Goal: Communication & Community: Answer question/provide support

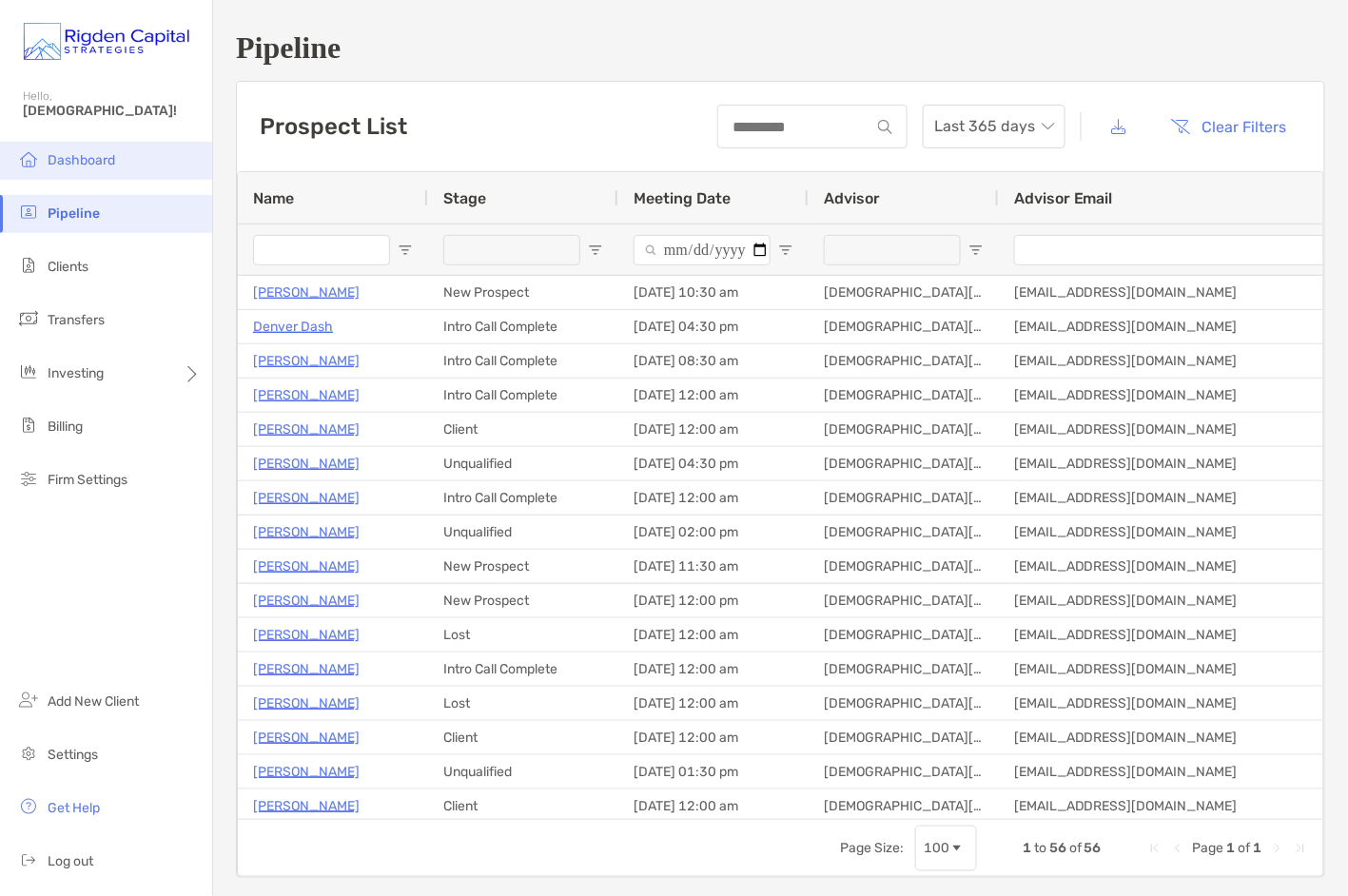
click at [76, 171] on li "Dashboard" at bounding box center [106, 160] width 212 height 38
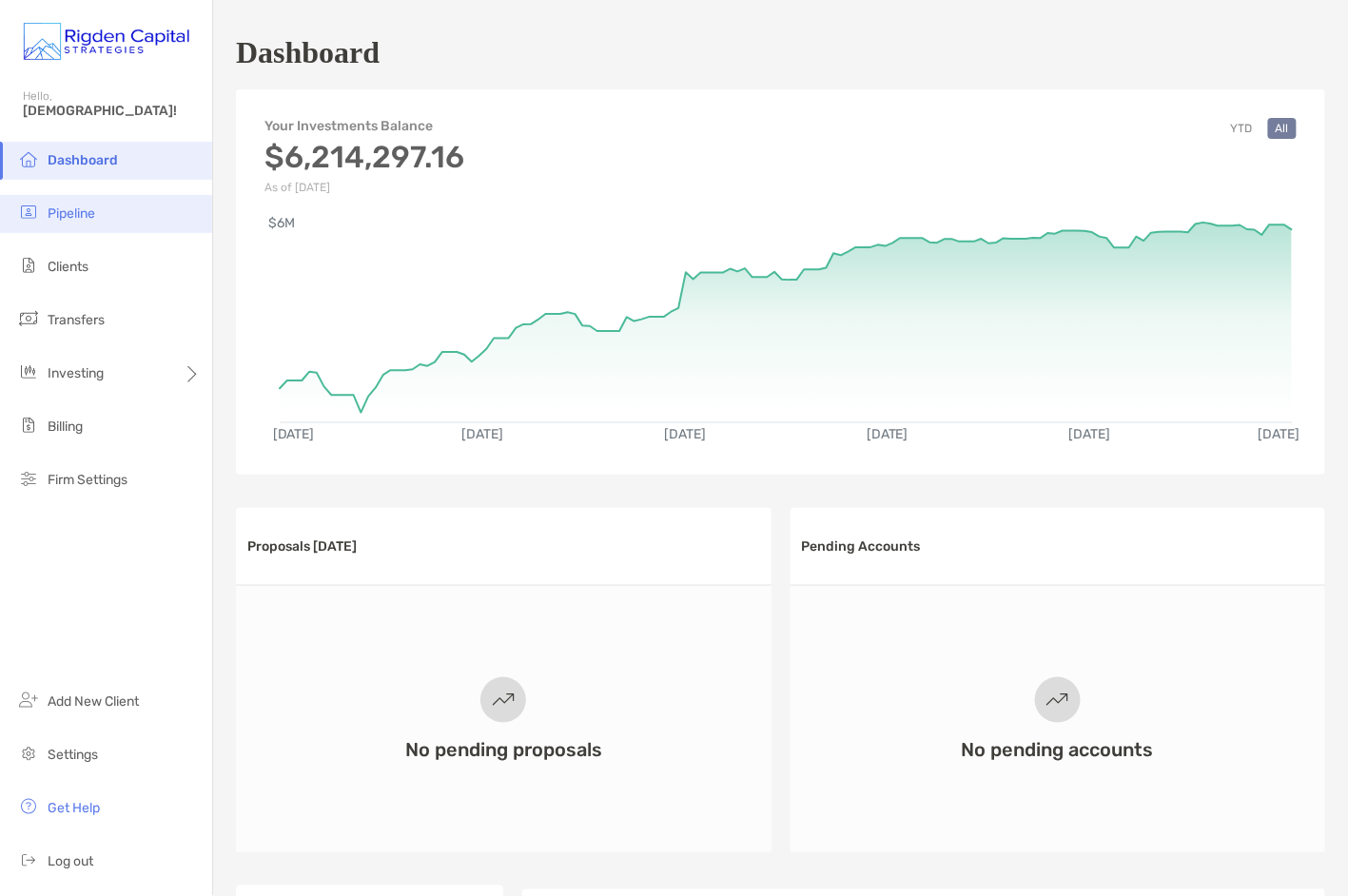
drag, startPoint x: 59, startPoint y: 212, endPoint x: 71, endPoint y: 215, distance: 12.4
click at [60, 212] on span "Pipeline" at bounding box center [70, 213] width 47 height 16
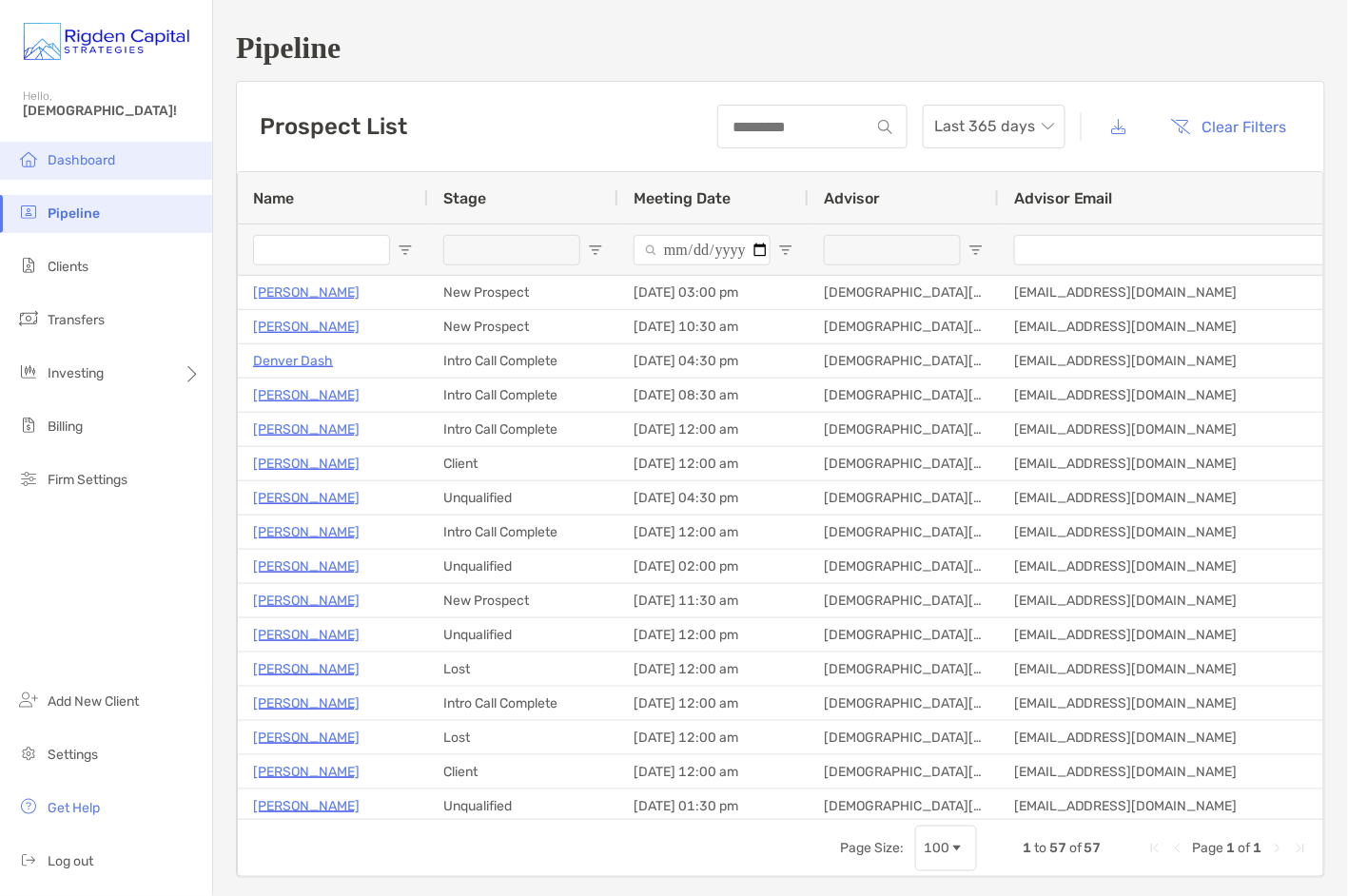
click at [60, 163] on span "Dashboard" at bounding box center [81, 160] width 67 height 16
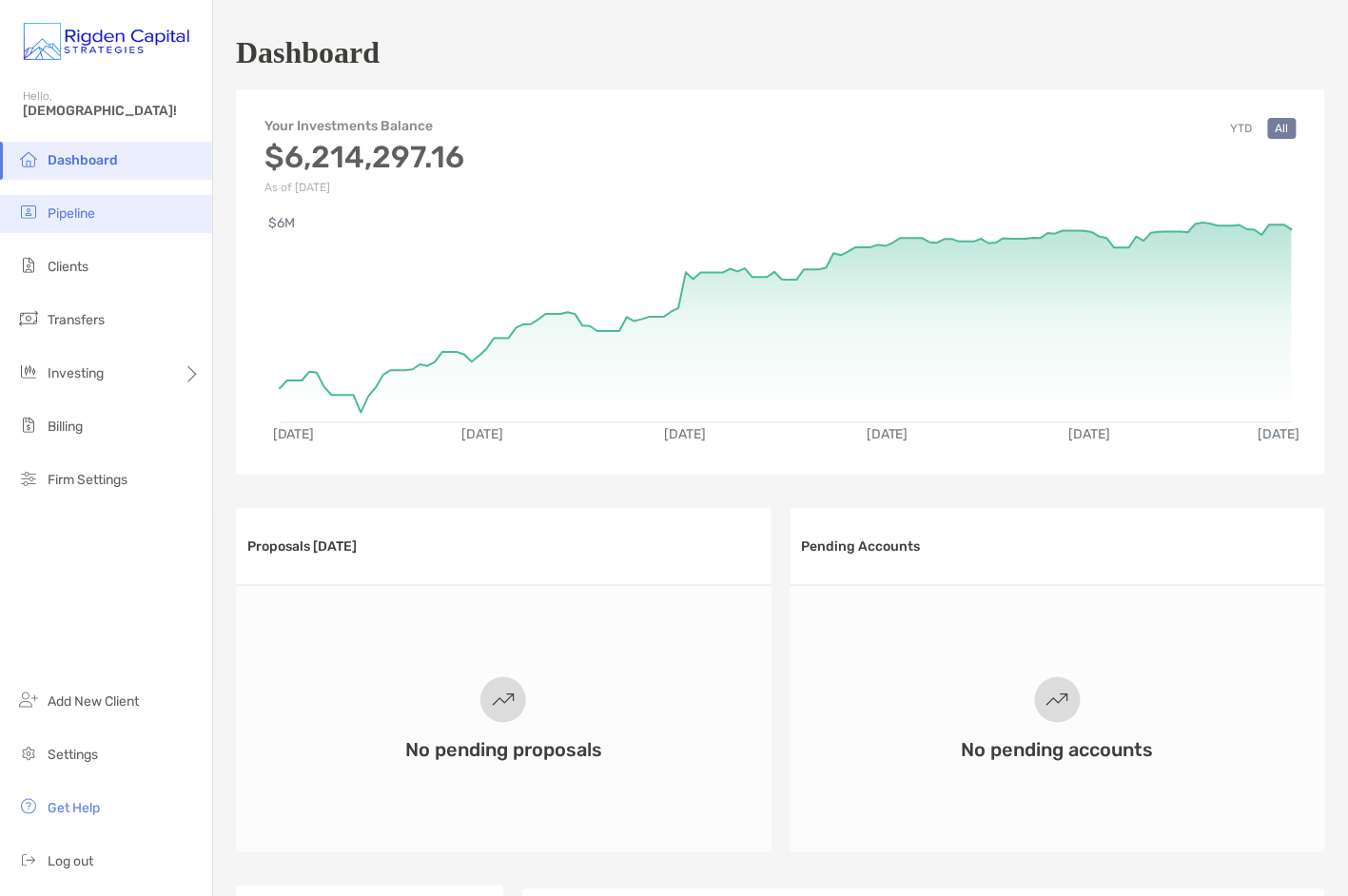
click at [77, 216] on span "Pipeline" at bounding box center [70, 213] width 47 height 16
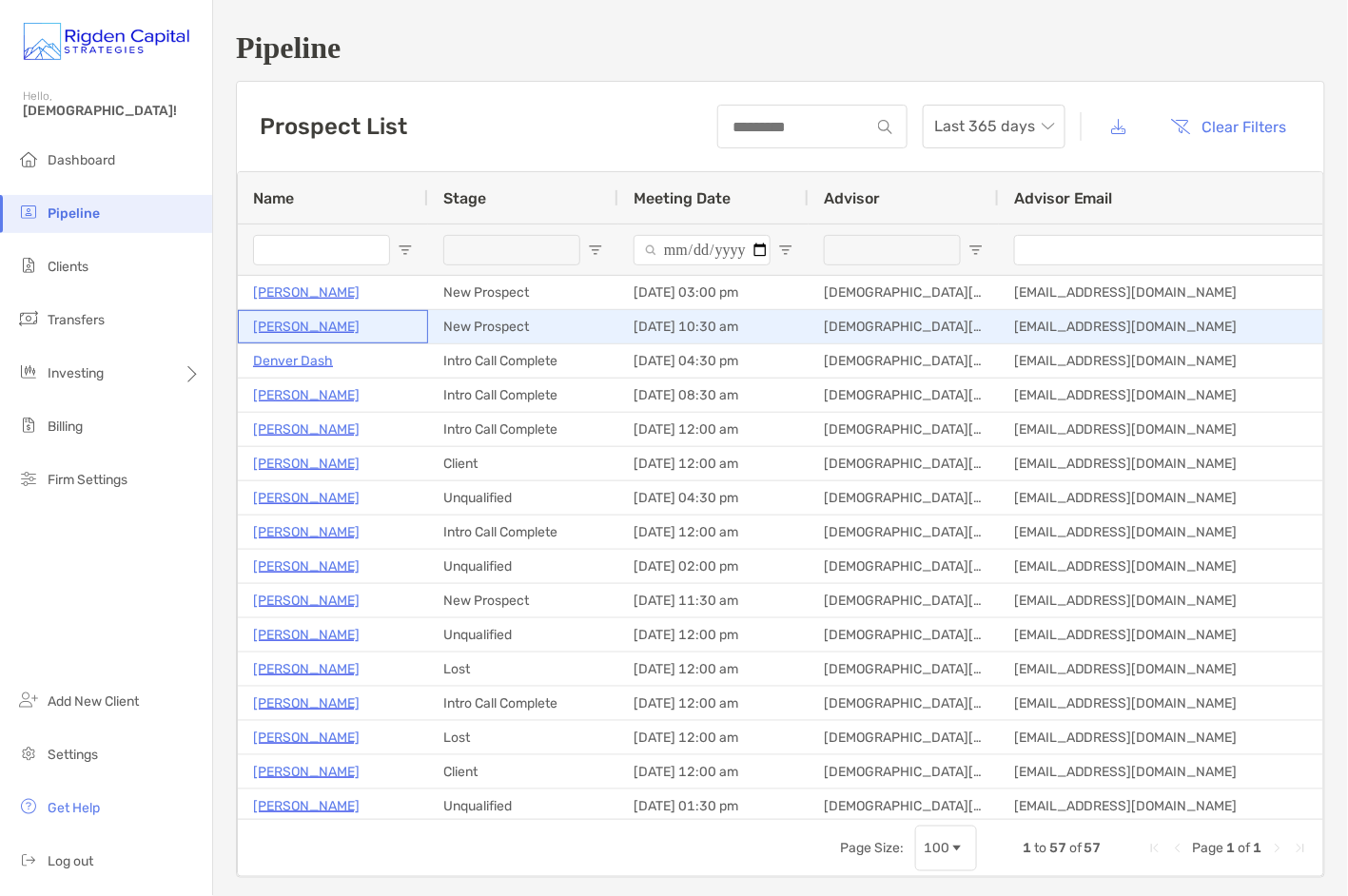
click at [318, 327] on p "Teresa Guckert" at bounding box center [306, 327] width 107 height 24
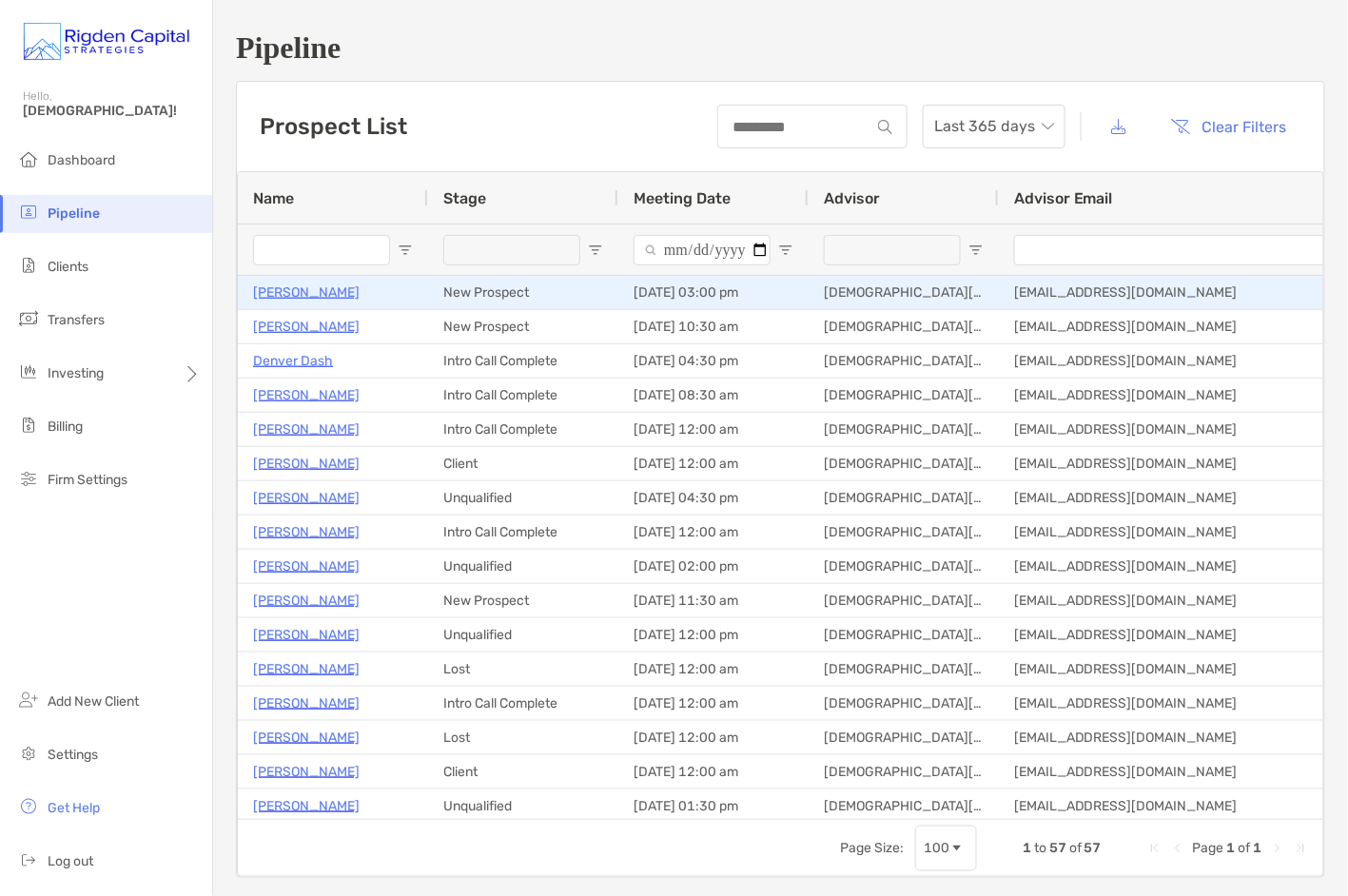
click at [333, 291] on p "[PERSON_NAME]" at bounding box center [306, 292] width 107 height 24
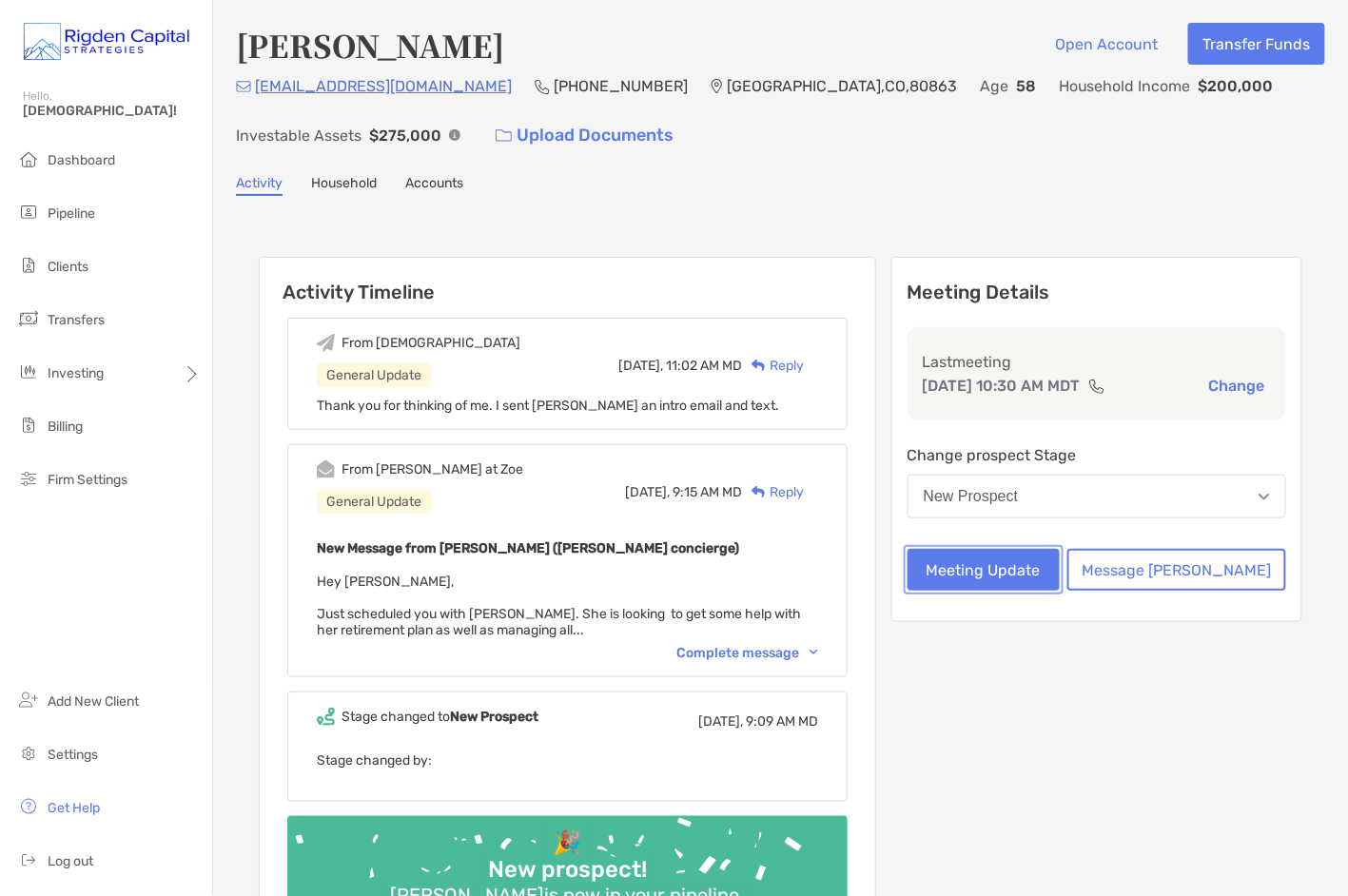
click at [1060, 568] on button "Meeting Update" at bounding box center [984, 569] width 152 height 41
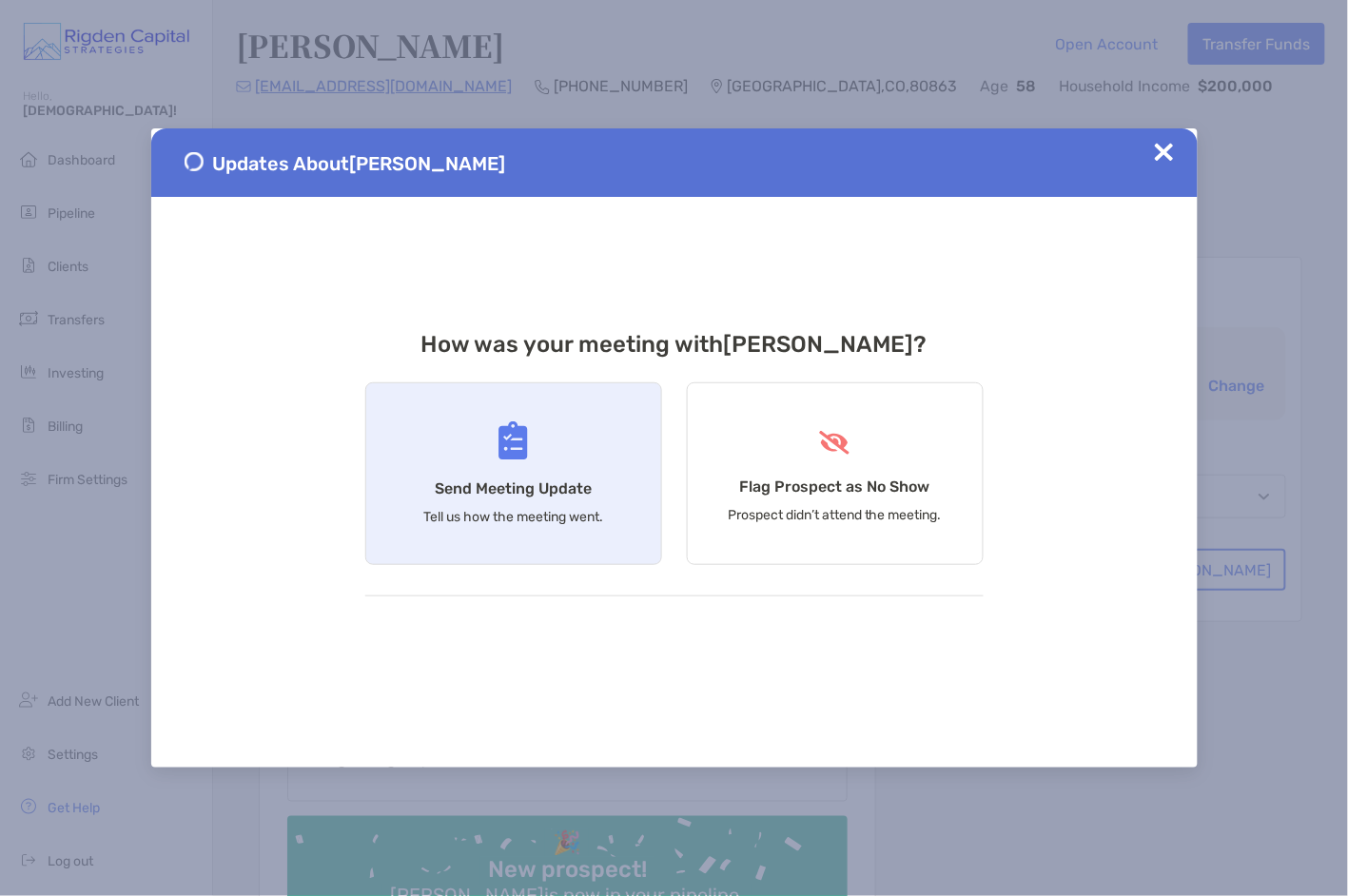
click at [529, 478] on div "Send Meeting Update Tell us how the meeting went." at bounding box center [514, 474] width 297 height 183
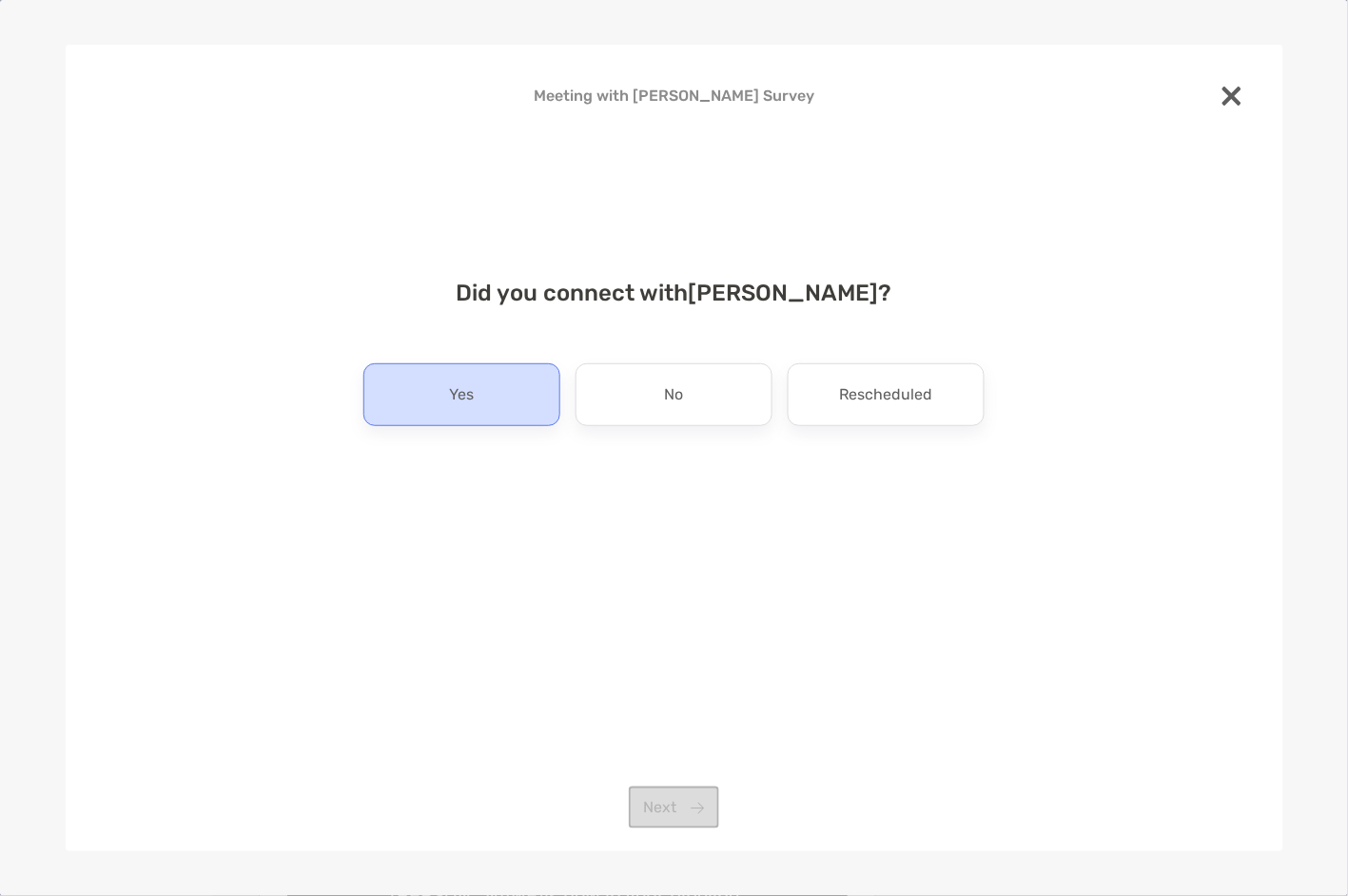
click at [500, 410] on div "Yes" at bounding box center [462, 394] width 197 height 63
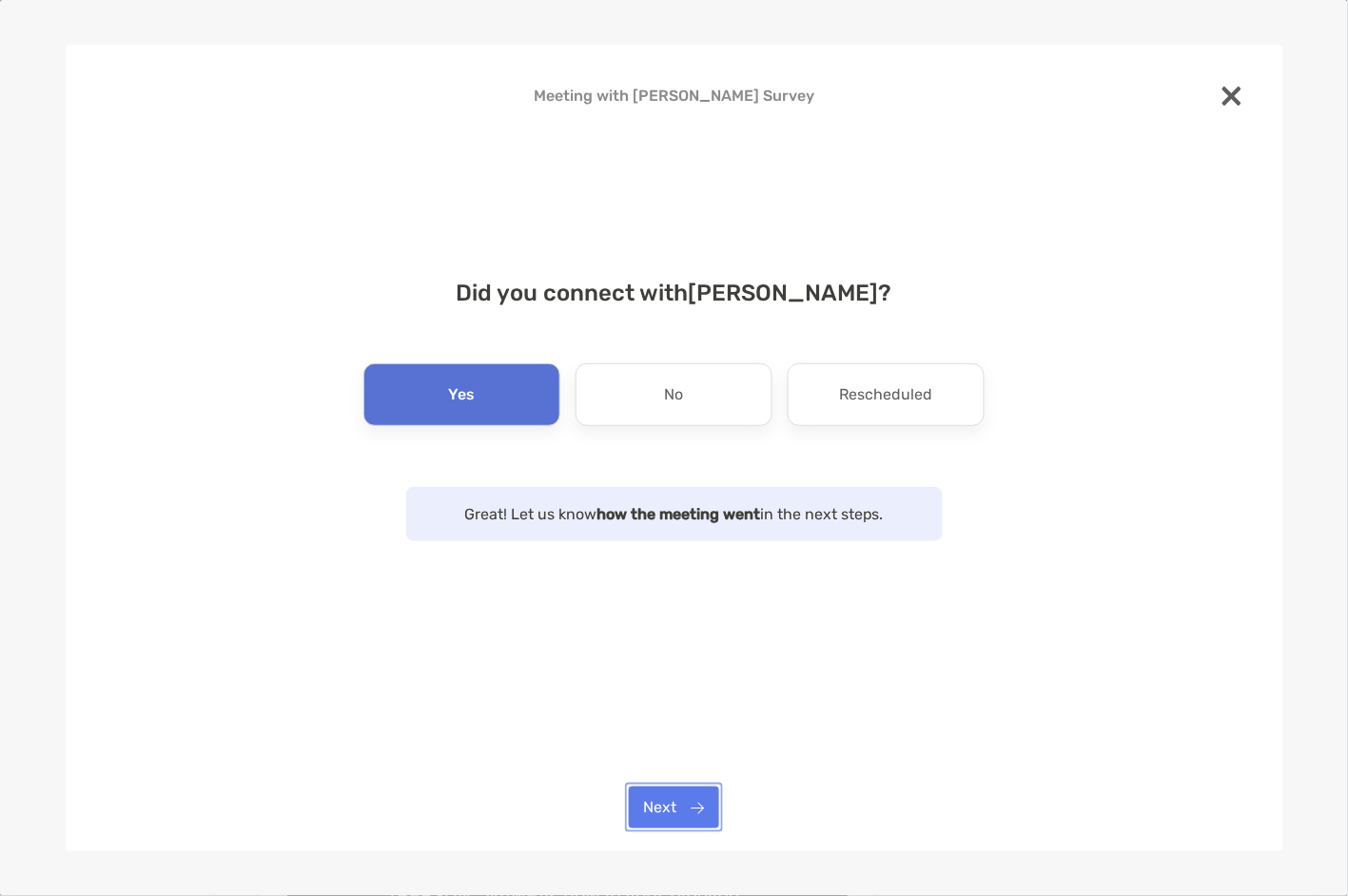
click at [703, 811] on button "Next" at bounding box center [674, 807] width 91 height 41
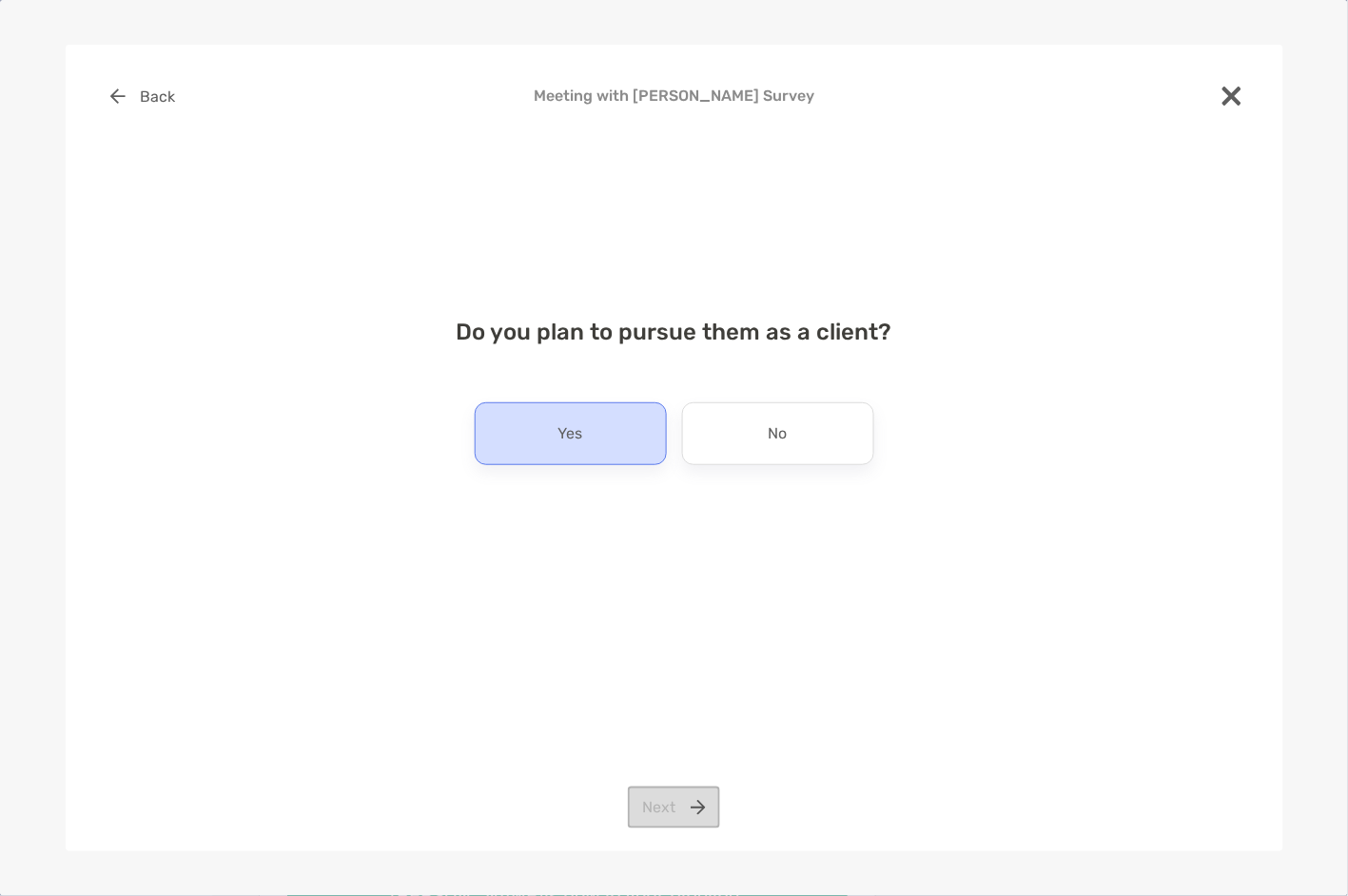
click at [568, 439] on p "Yes" at bounding box center [571, 434] width 25 height 31
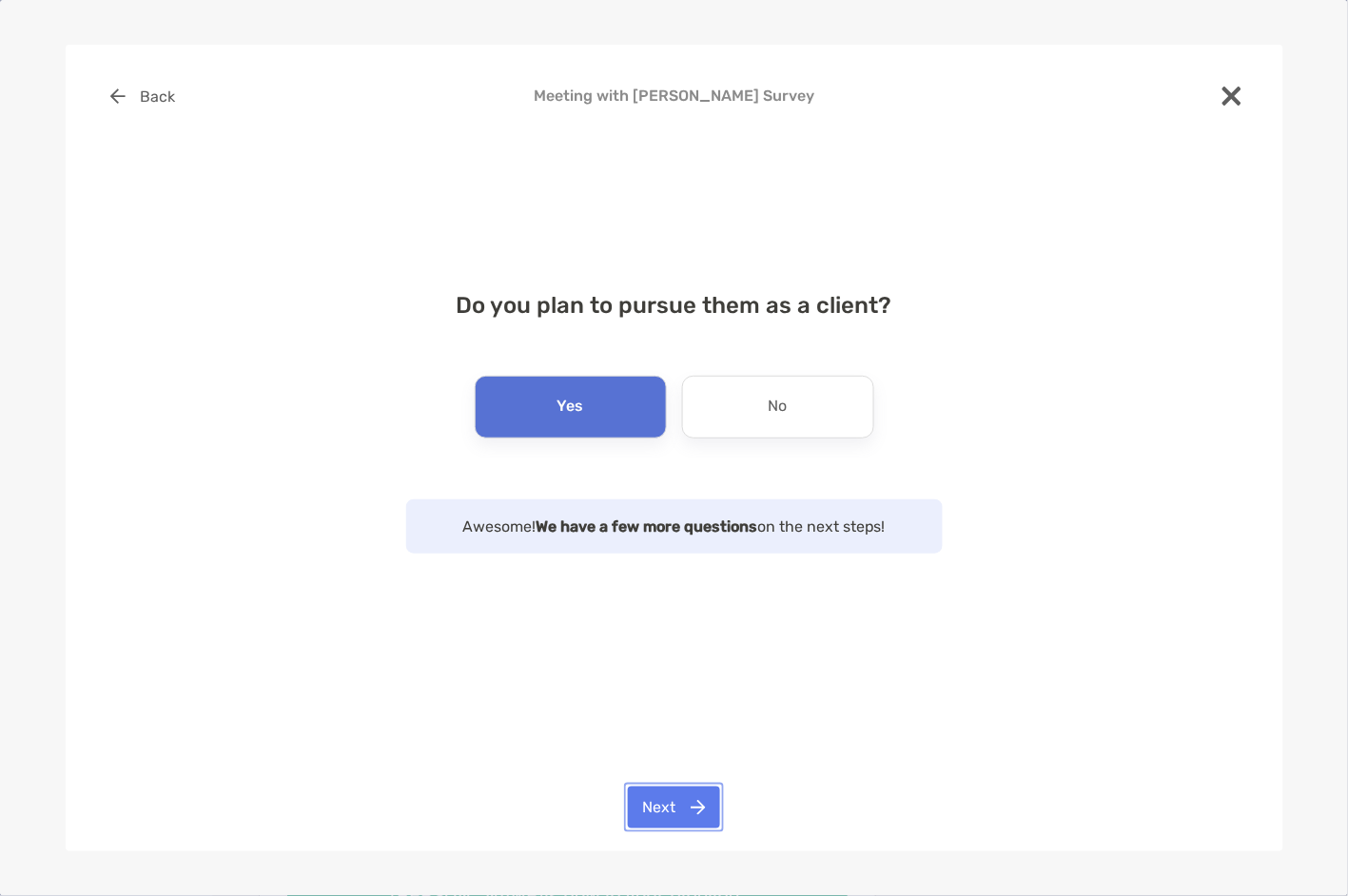
click at [694, 807] on button "Next" at bounding box center [674, 807] width 93 height 41
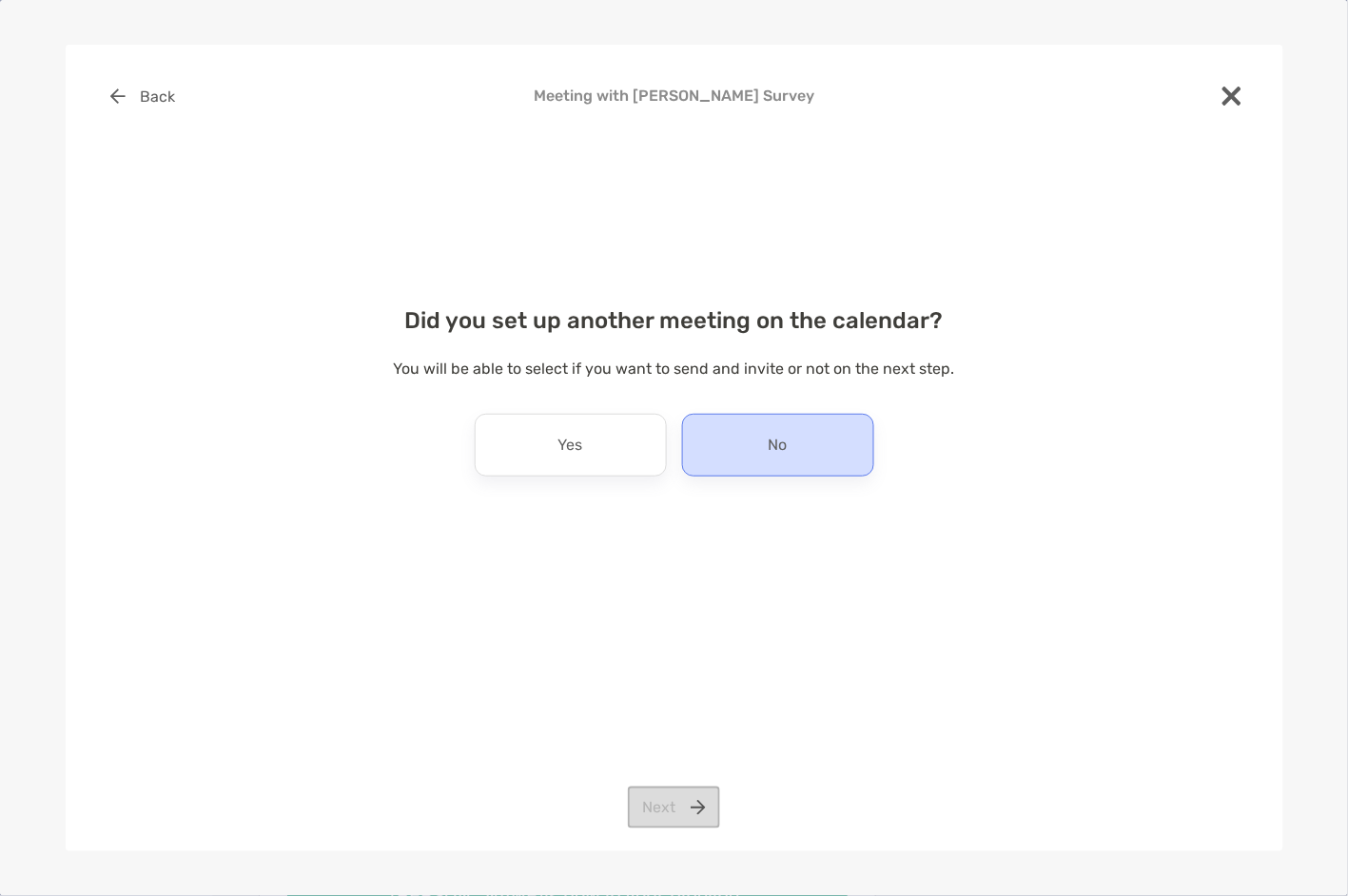
click at [765, 449] on div "No" at bounding box center [778, 445] width 192 height 63
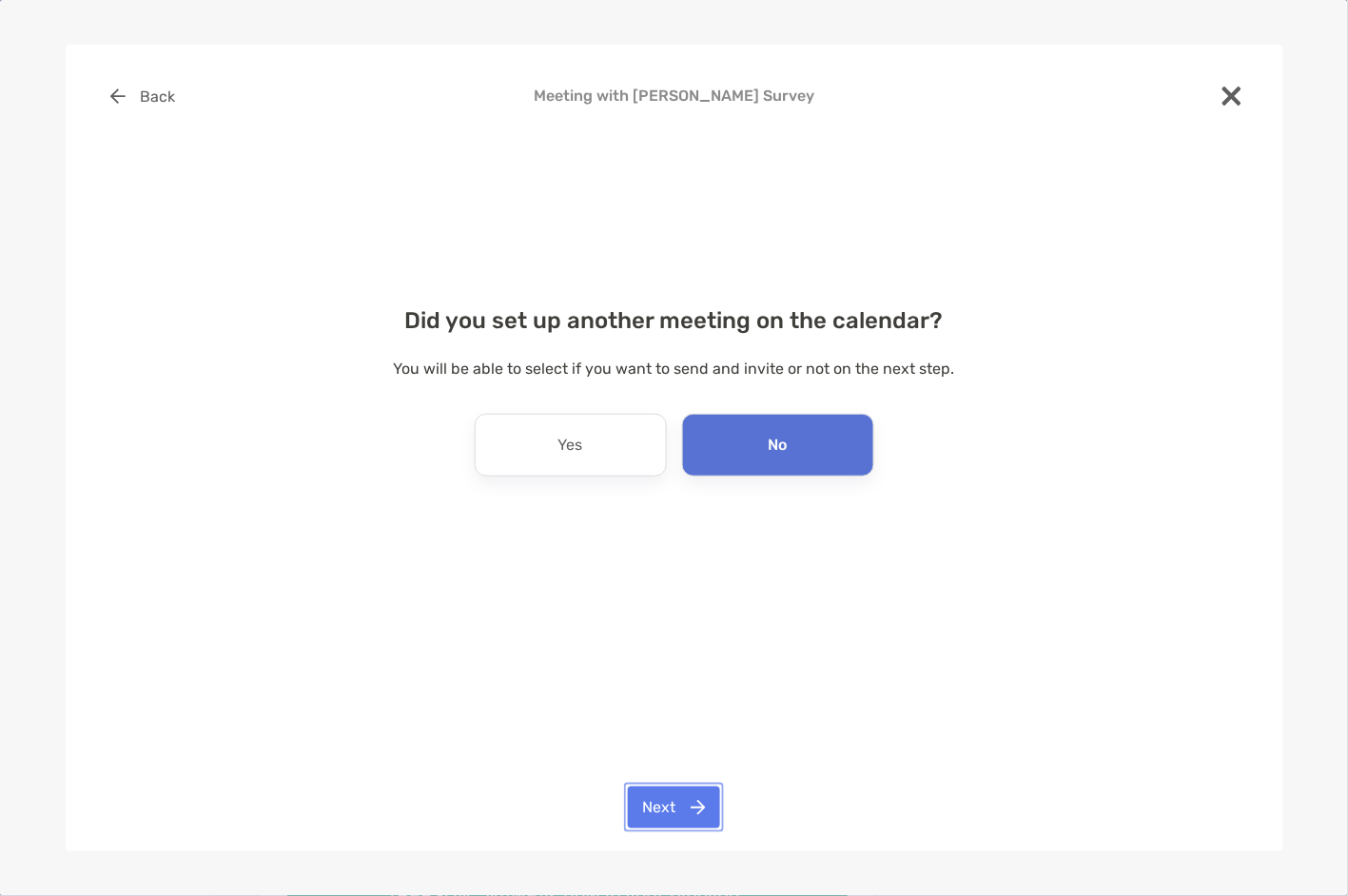
click at [690, 806] on button "Next" at bounding box center [674, 807] width 93 height 41
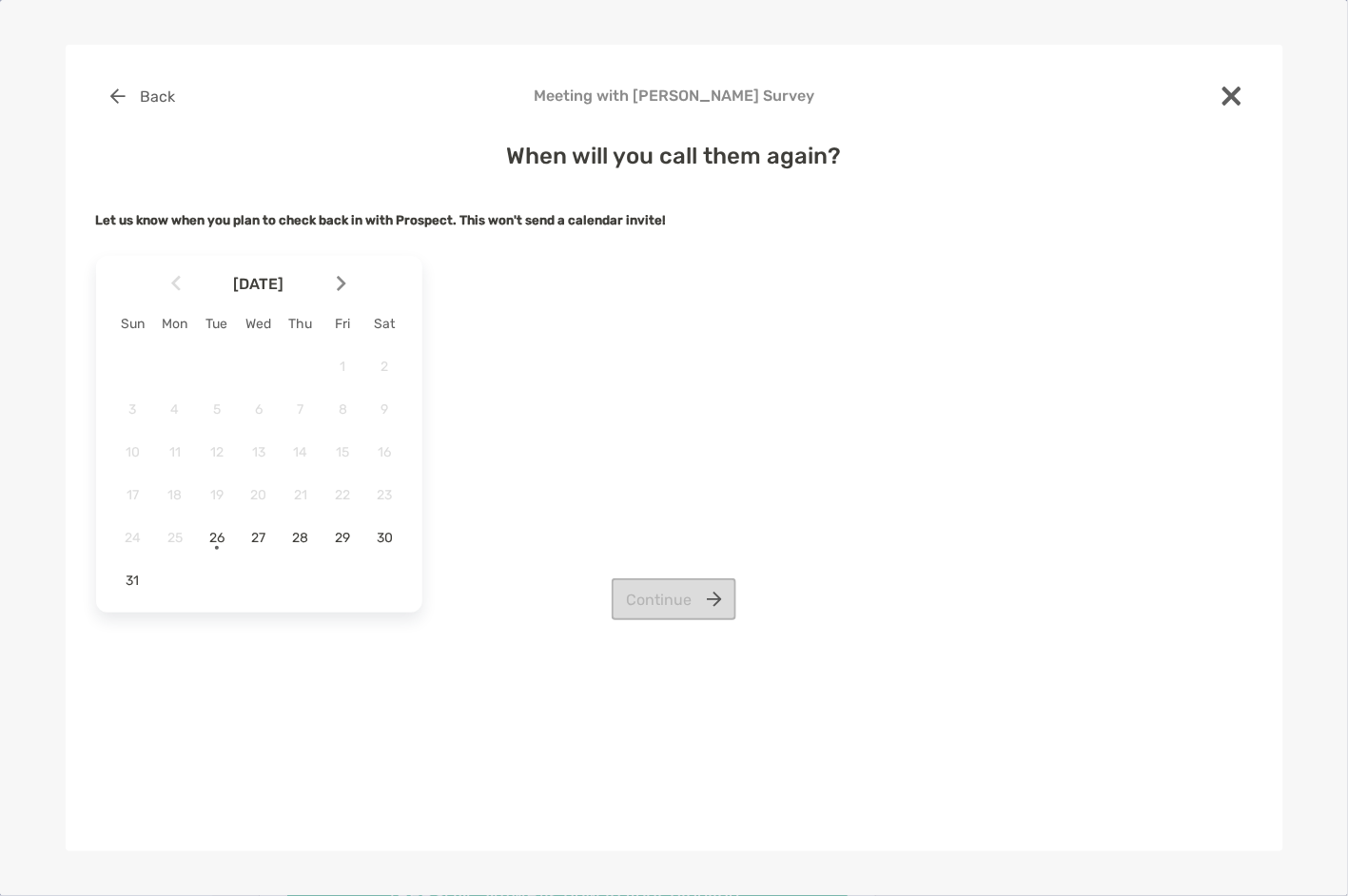
click at [345, 289] on img at bounding box center [342, 283] width 10 height 16
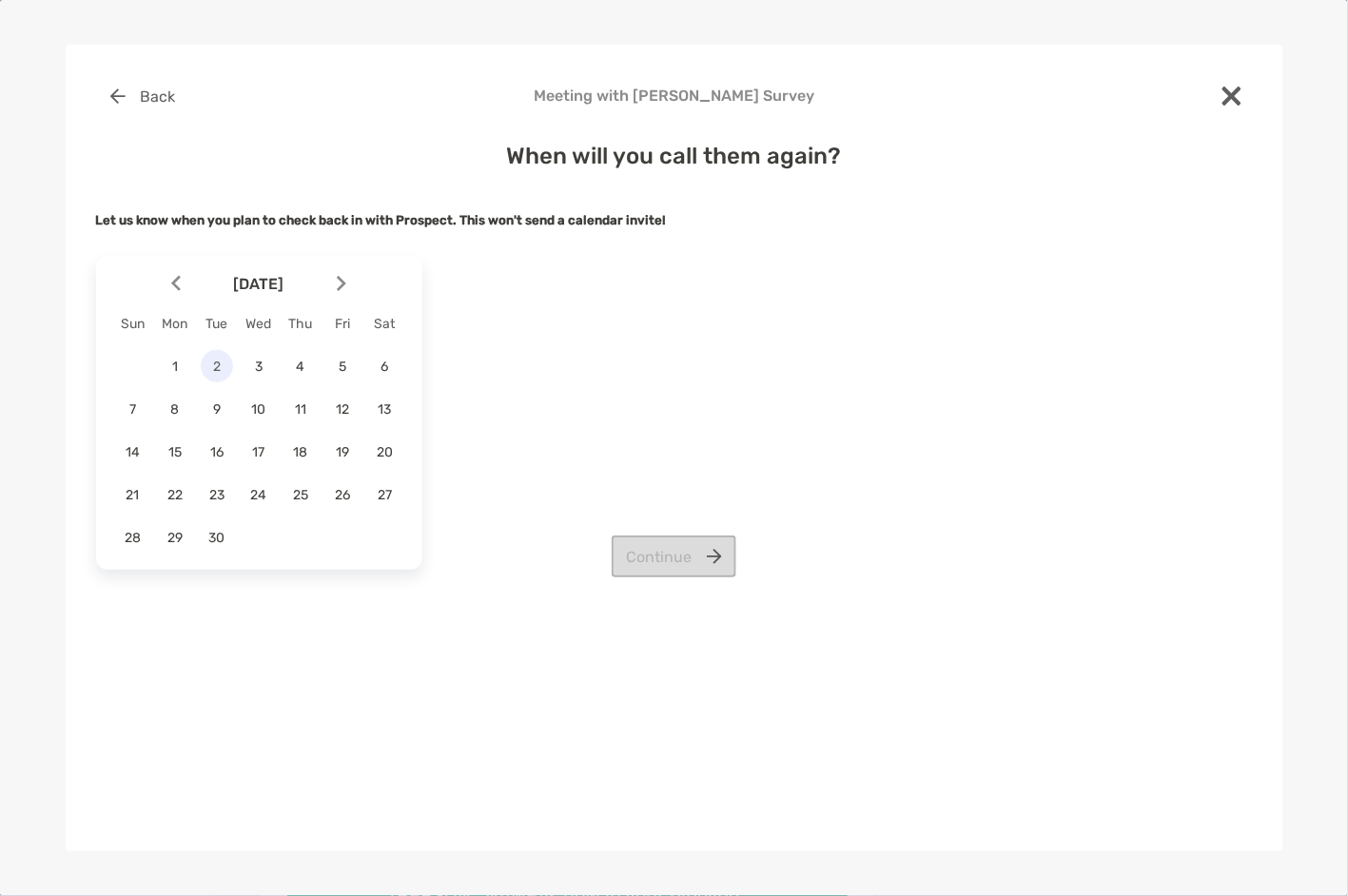
click at [214, 368] on span "2" at bounding box center [217, 366] width 33 height 16
click at [684, 562] on button "Continue" at bounding box center [674, 556] width 124 height 41
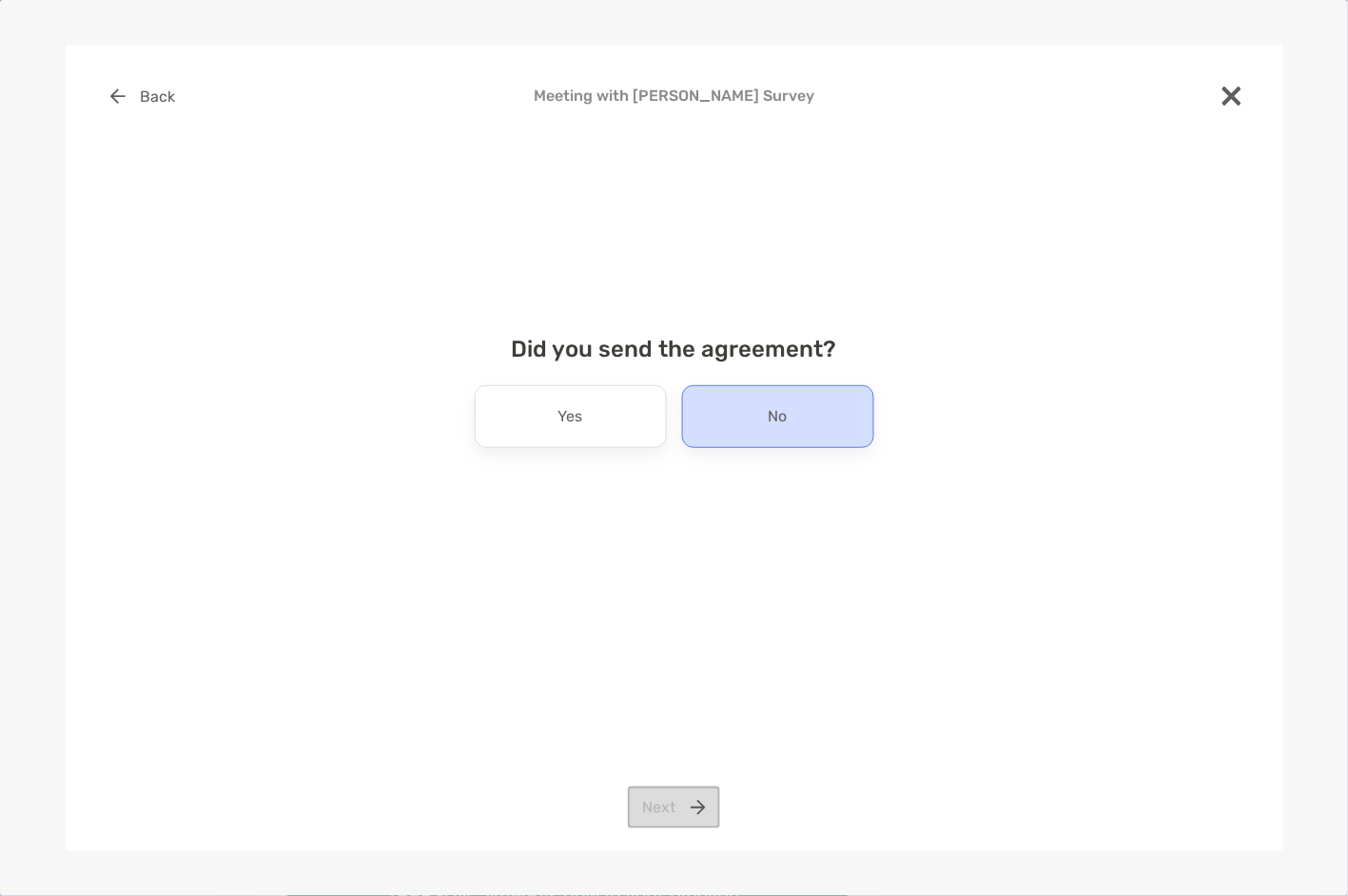
click at [764, 423] on div "No" at bounding box center [778, 416] width 192 height 63
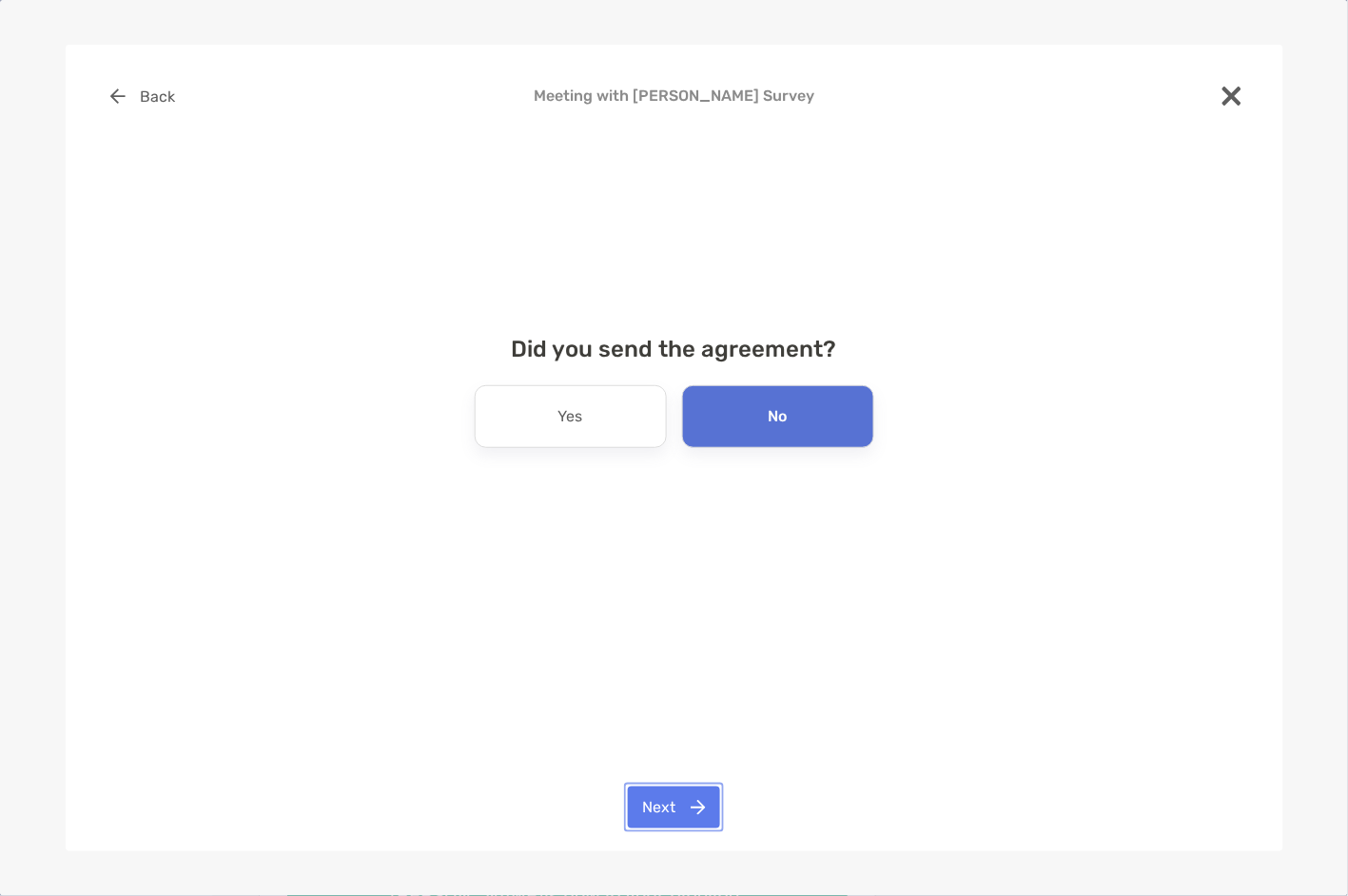
click at [679, 816] on button "Next" at bounding box center [674, 807] width 93 height 41
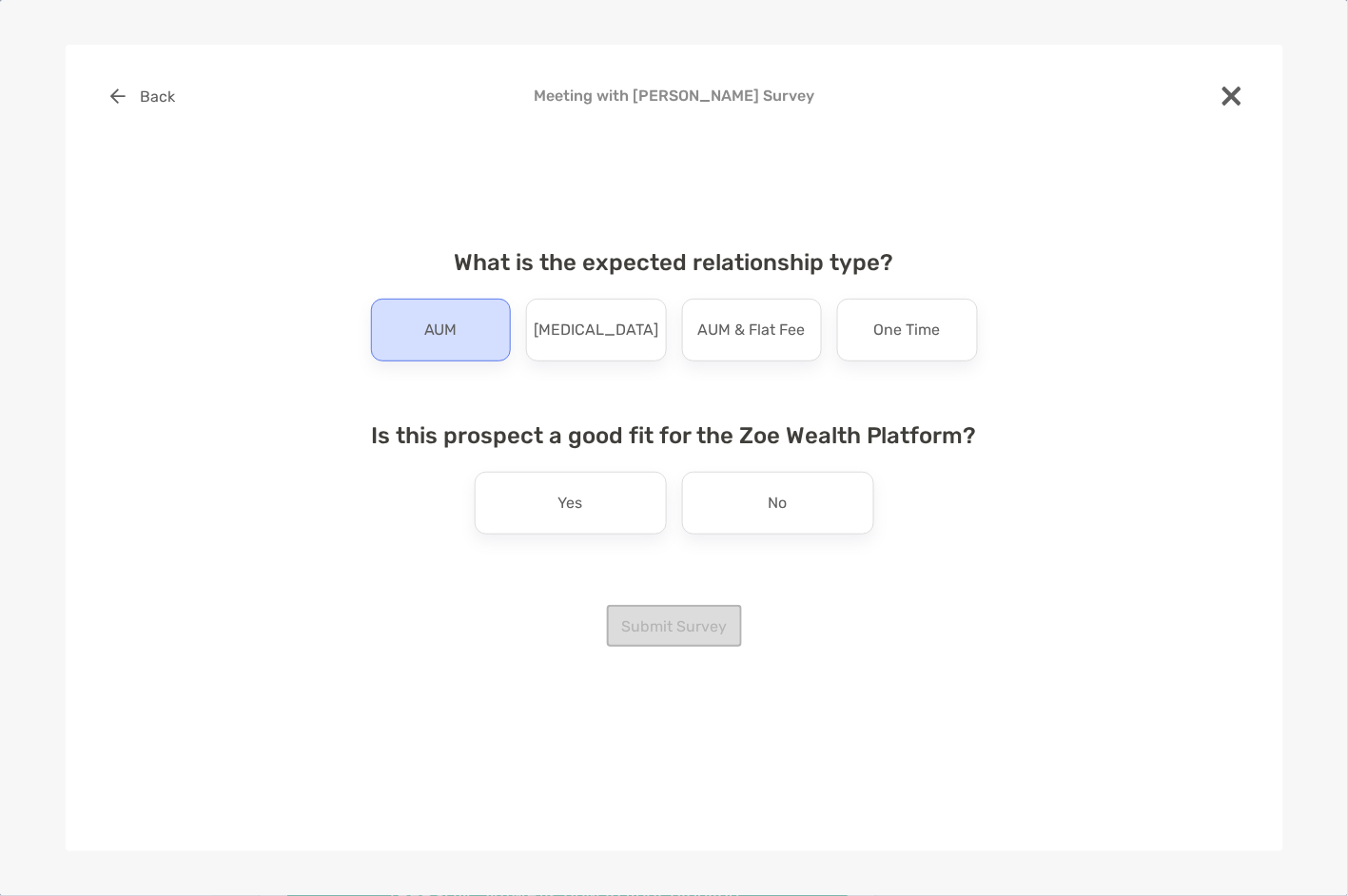
click at [461, 323] on div "AUM" at bounding box center [441, 329] width 141 height 63
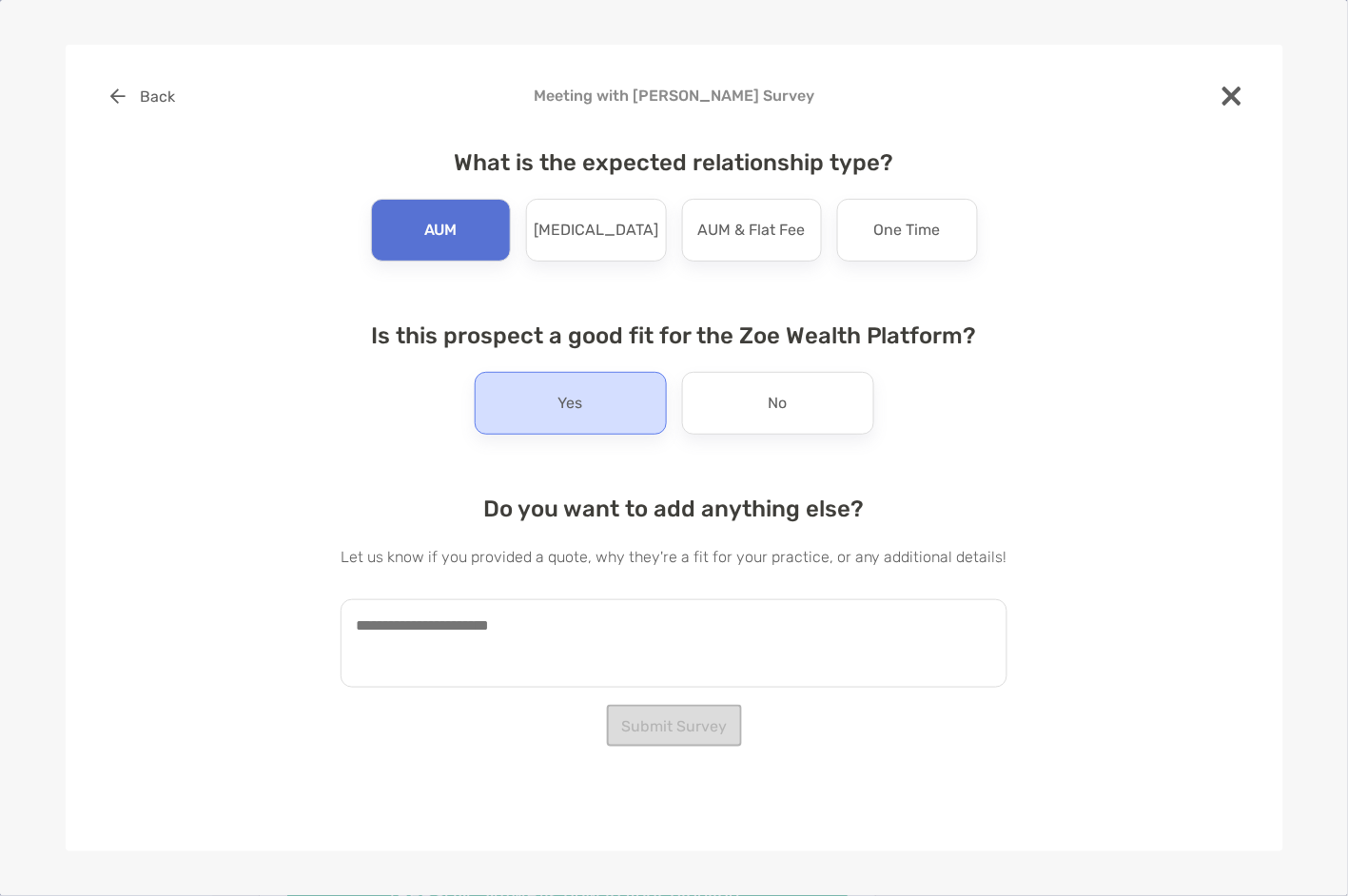
click at [584, 397] on div "Yes" at bounding box center [570, 403] width 192 height 63
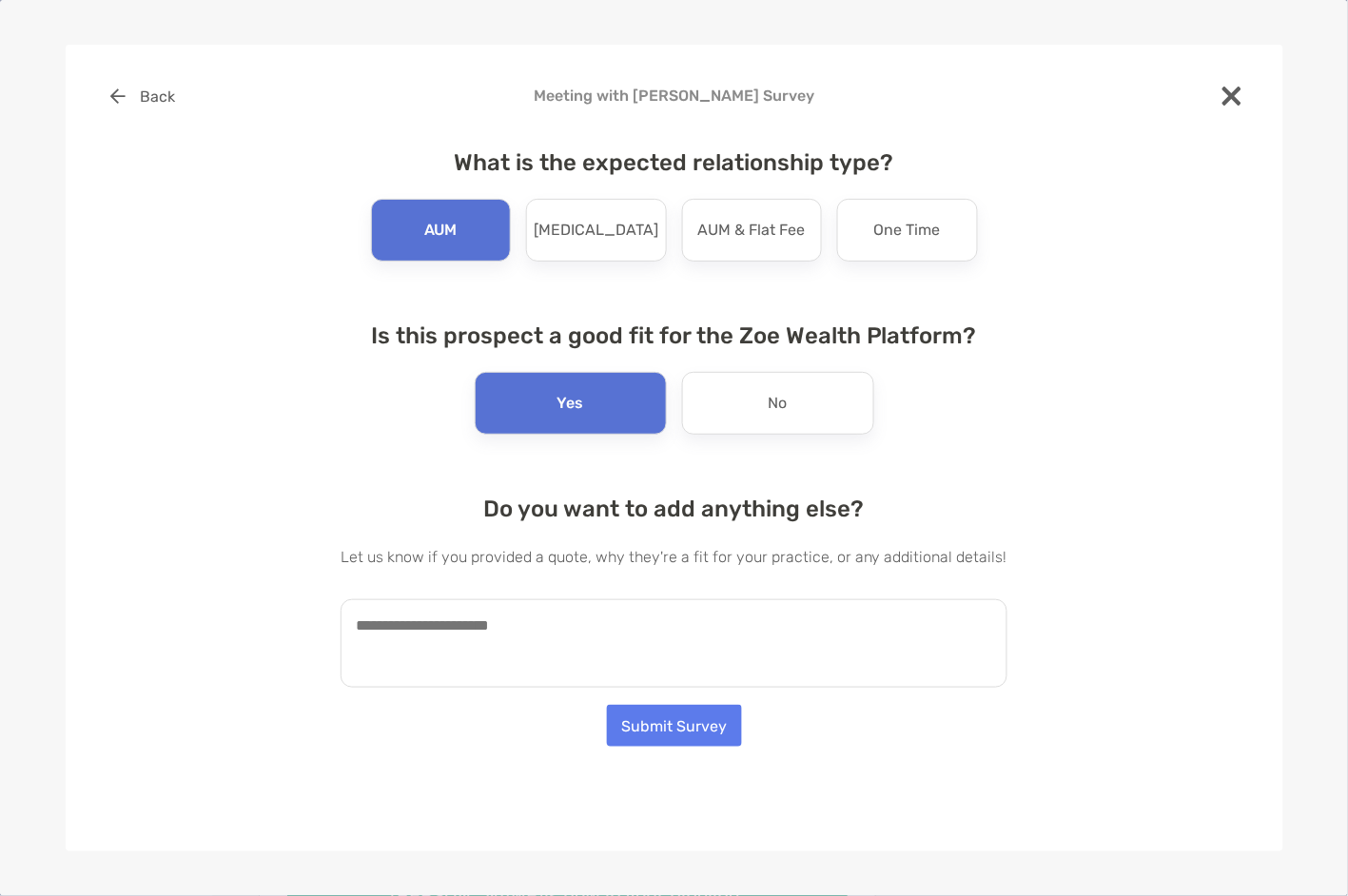
click at [410, 620] on textarea at bounding box center [674, 644] width 667 height 89
click at [904, 621] on textarea "**********" at bounding box center [665, 644] width 648 height 89
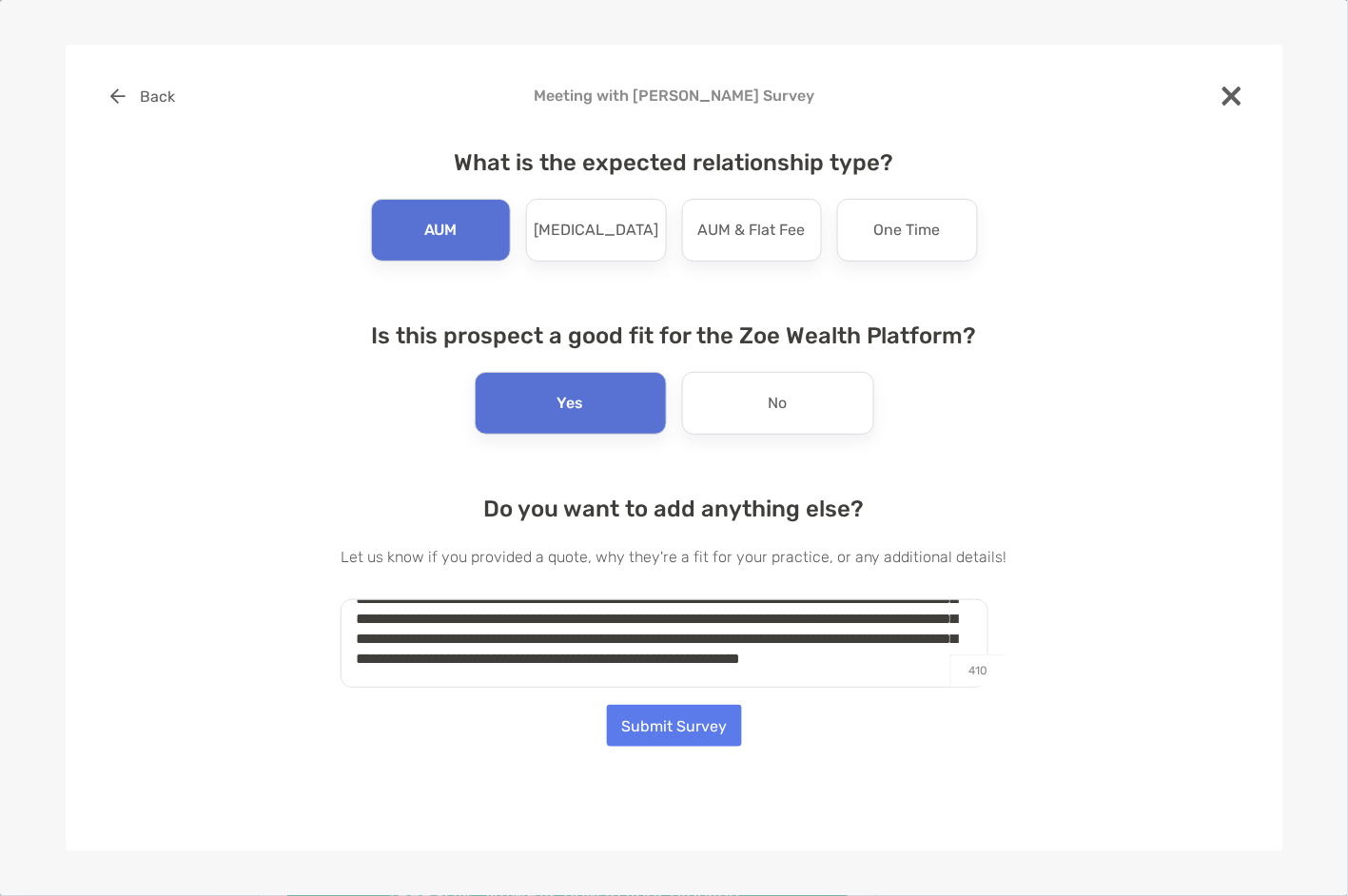
scroll to position [87, 0]
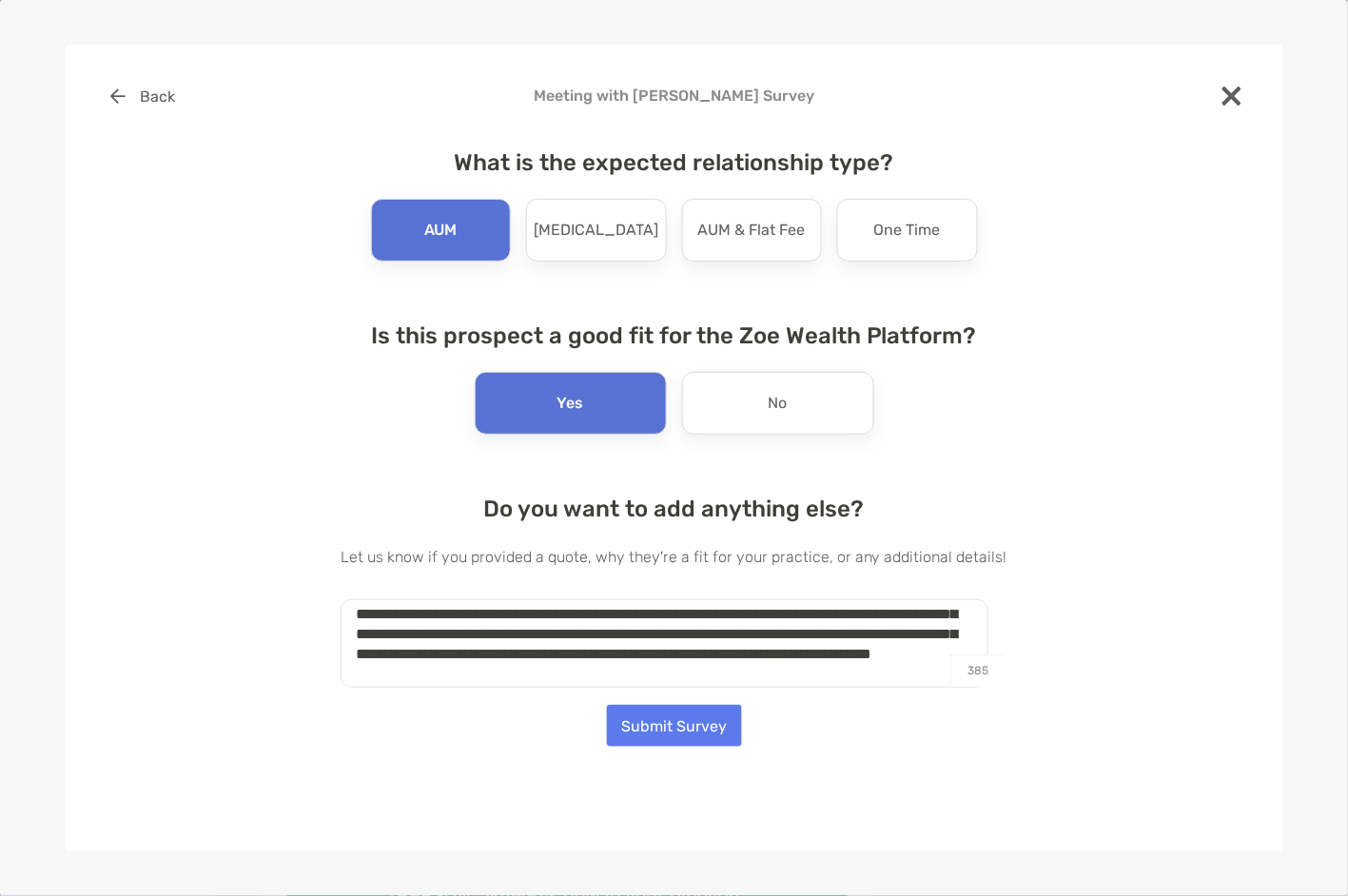
drag, startPoint x: 390, startPoint y: 682, endPoint x: 411, endPoint y: 680, distance: 21.1
click at [393, 682] on textarea "**********" at bounding box center [665, 644] width 648 height 89
click at [429, 654] on textarea "**********" at bounding box center [665, 644] width 648 height 89
drag, startPoint x: 475, startPoint y: 653, endPoint x: 486, endPoint y: 653, distance: 11.0
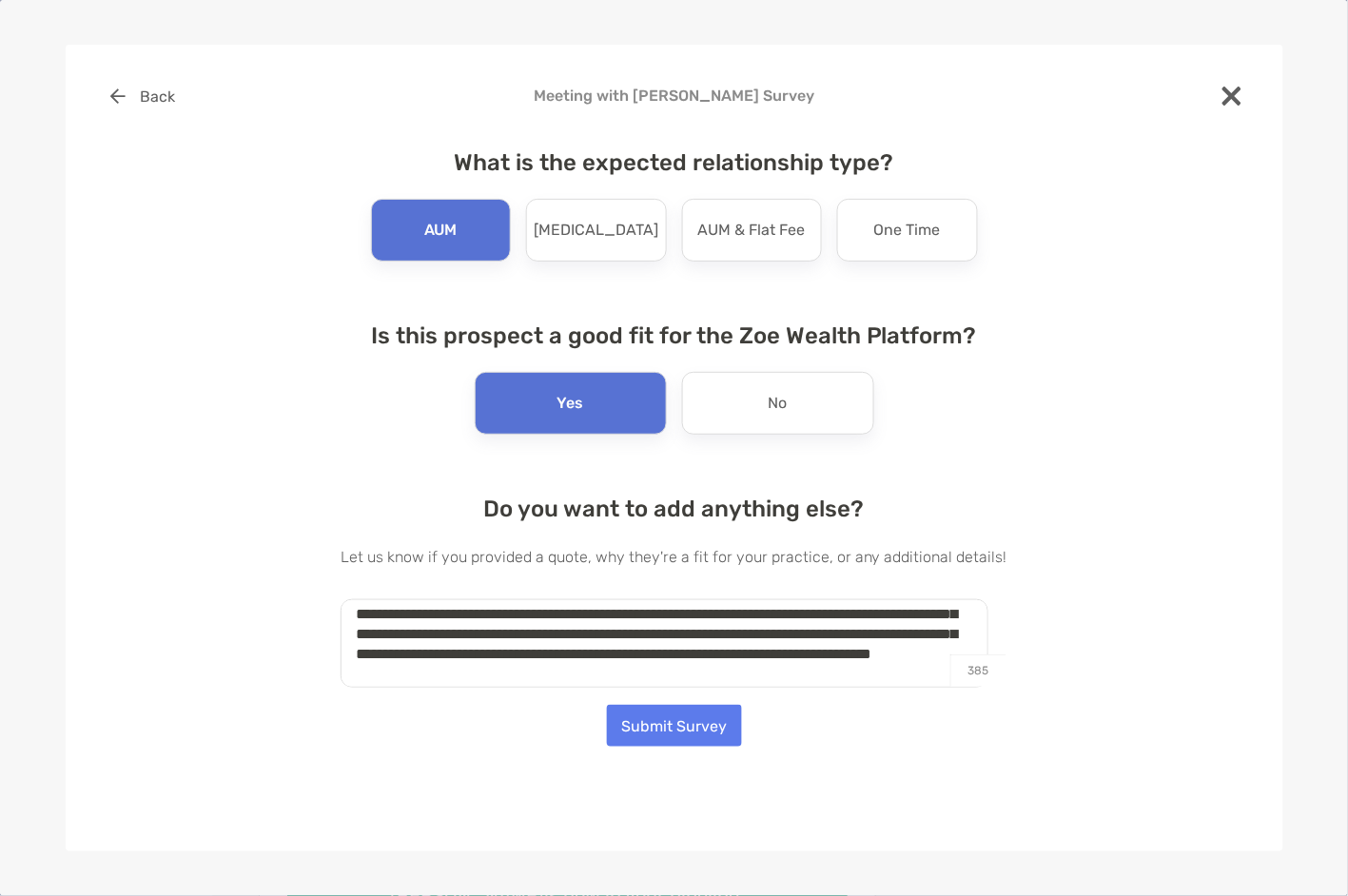
click at [479, 653] on textarea "**********" at bounding box center [665, 644] width 648 height 89
click at [568, 655] on textarea "**********" at bounding box center [665, 644] width 648 height 89
type textarea "**********"
click at [436, 655] on textarea "**********" at bounding box center [665, 644] width 648 height 89
drag, startPoint x: 451, startPoint y: 654, endPoint x: 484, endPoint y: 654, distance: 33.0
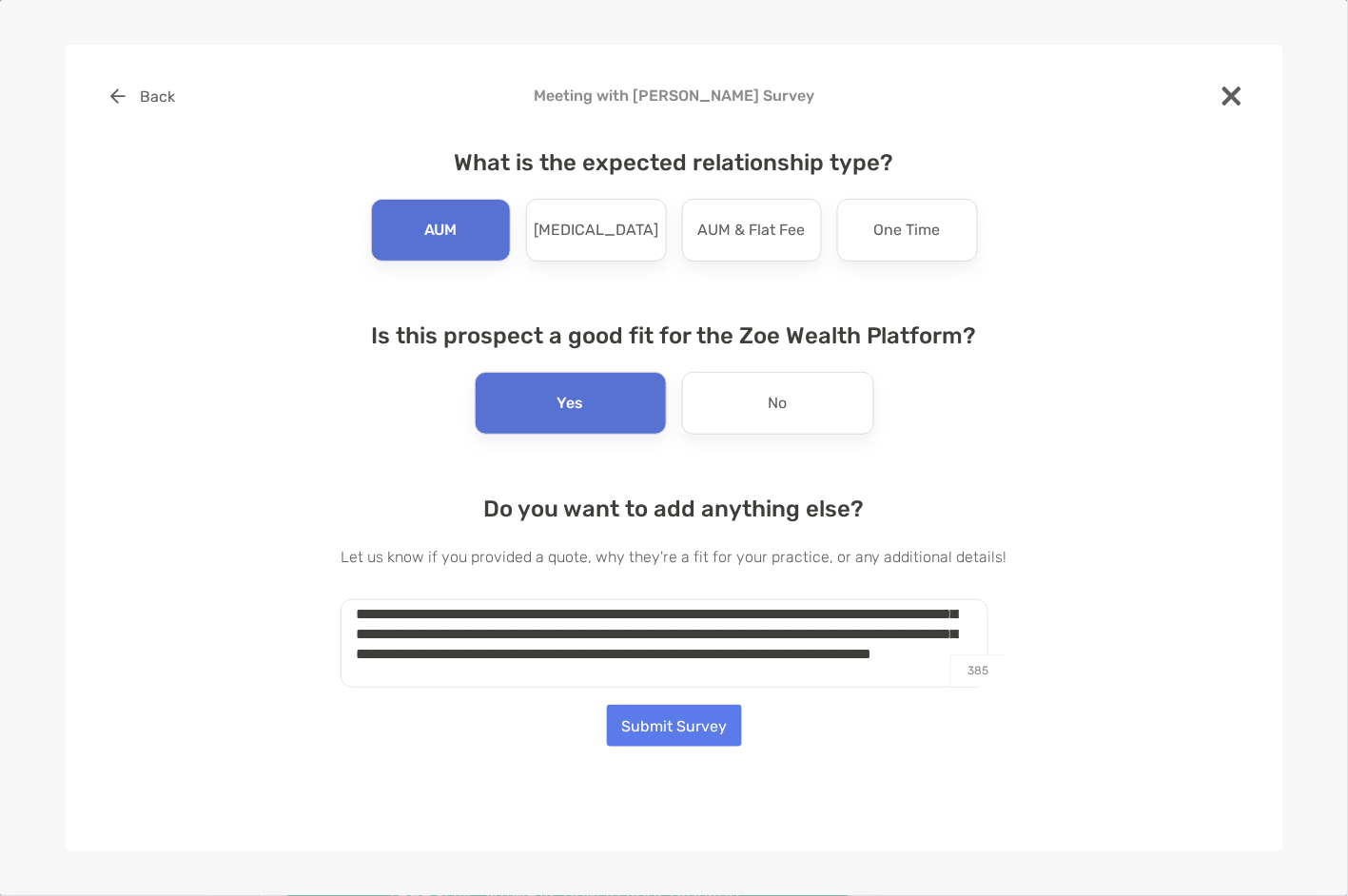
click at [463, 654] on textarea "**********" at bounding box center [665, 644] width 648 height 89
click at [541, 654] on textarea "**********" at bounding box center [665, 644] width 648 height 89
click at [677, 729] on button "Submit Survey" at bounding box center [674, 725] width 135 height 41
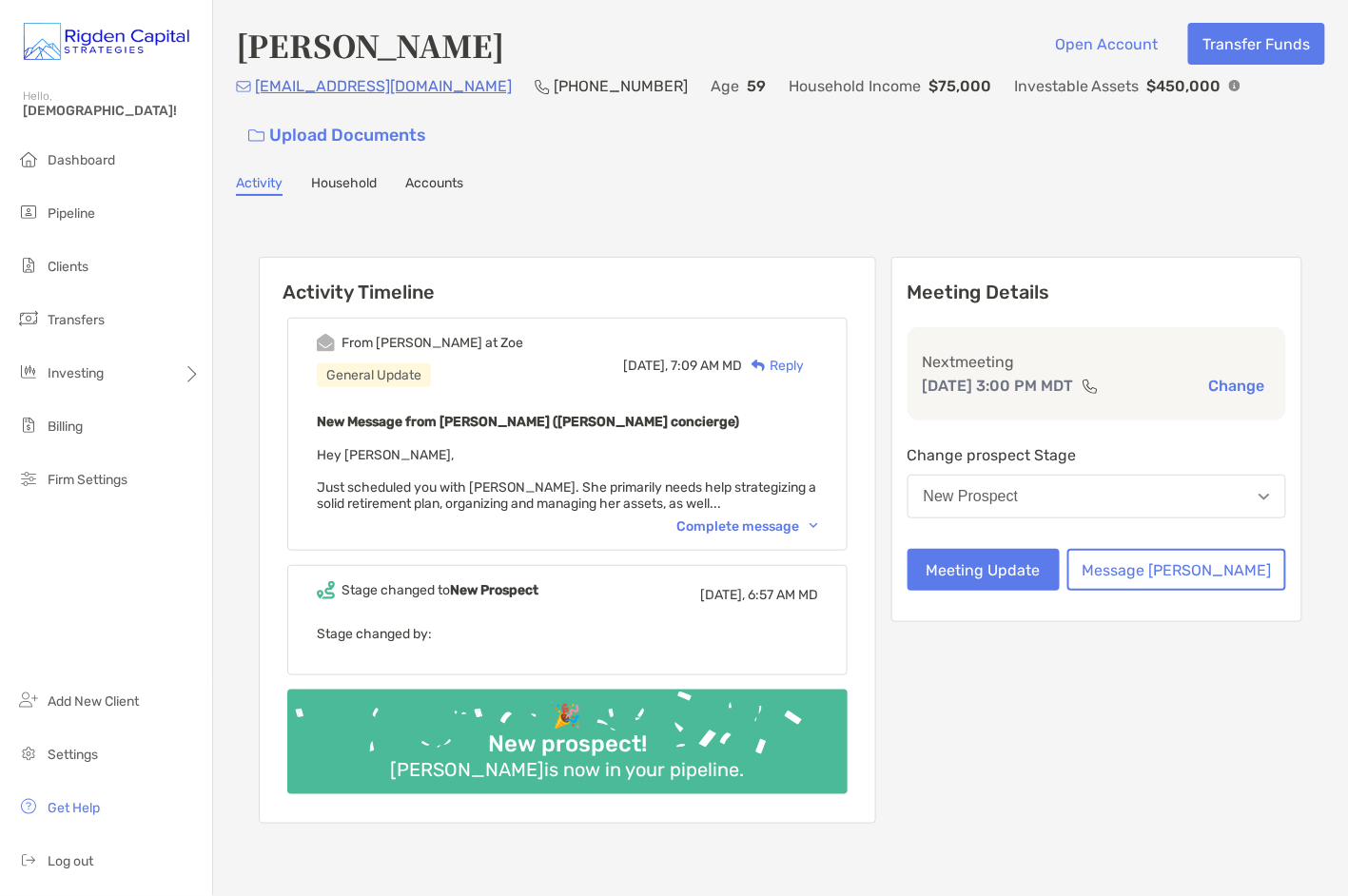
click at [783, 520] on div "Complete message" at bounding box center [747, 526] width 142 height 16
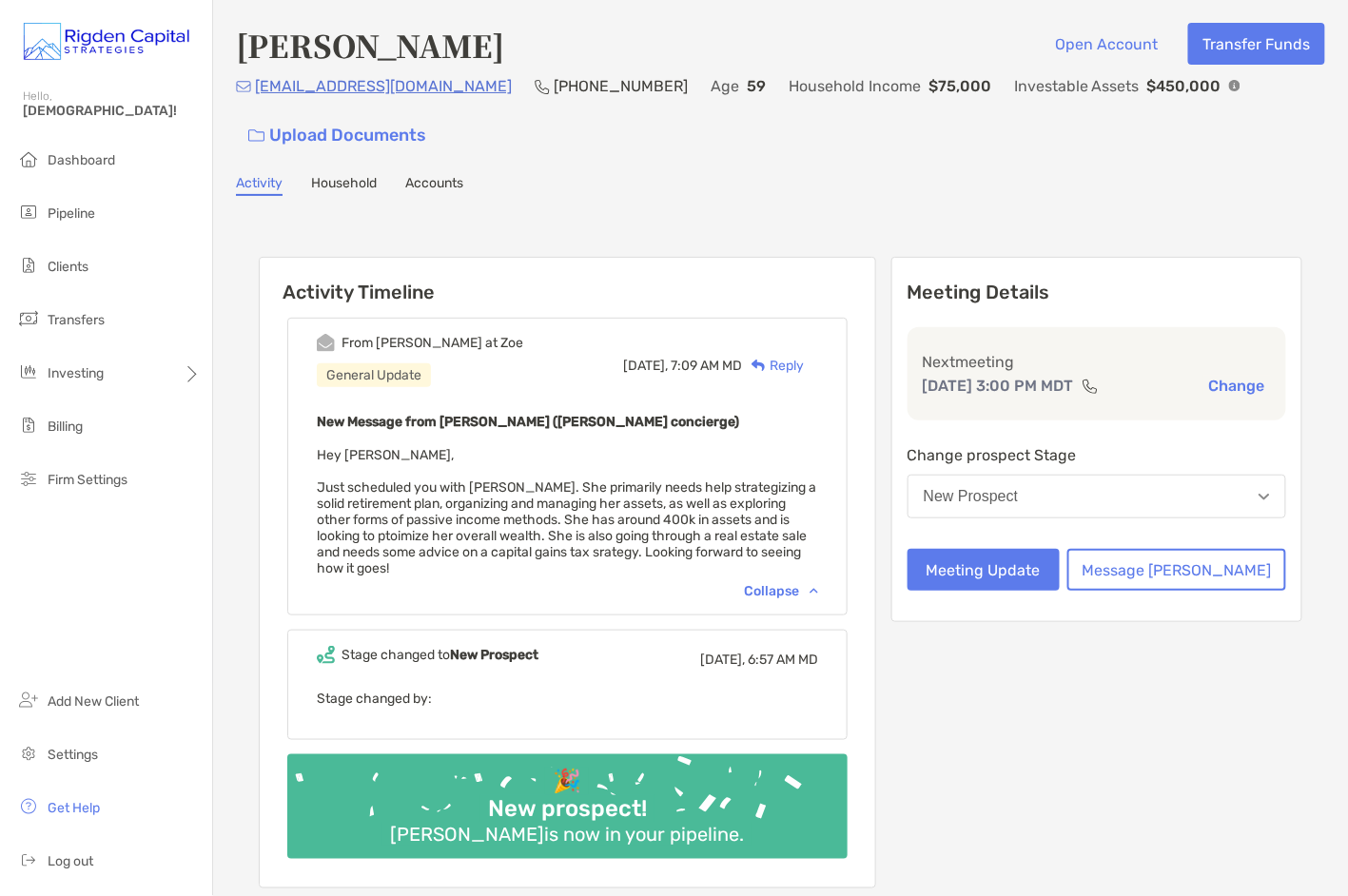
click at [804, 366] on div "Reply" at bounding box center [773, 365] width 62 height 20
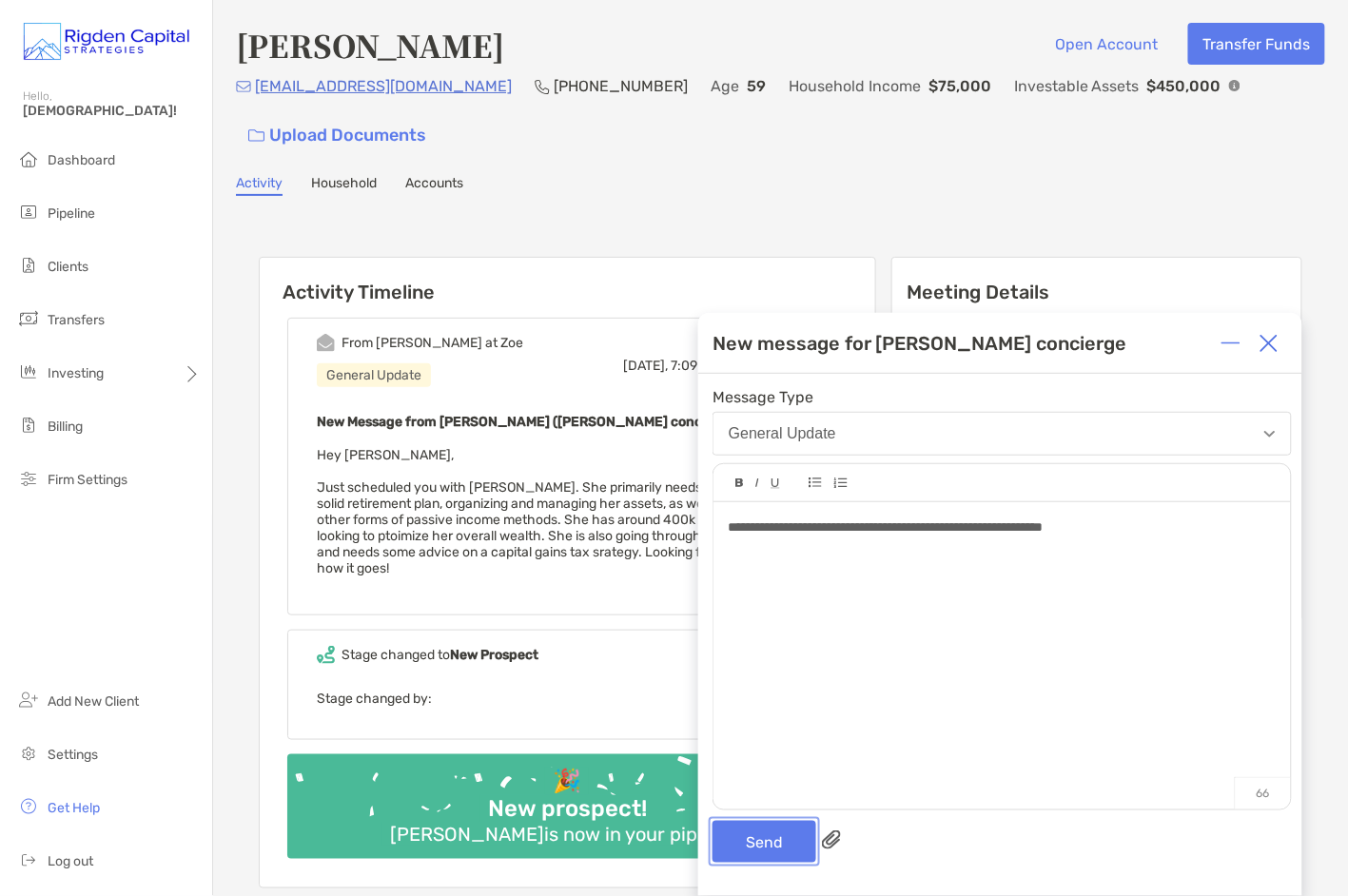
click at [771, 840] on button "Send" at bounding box center [765, 841] width 104 height 41
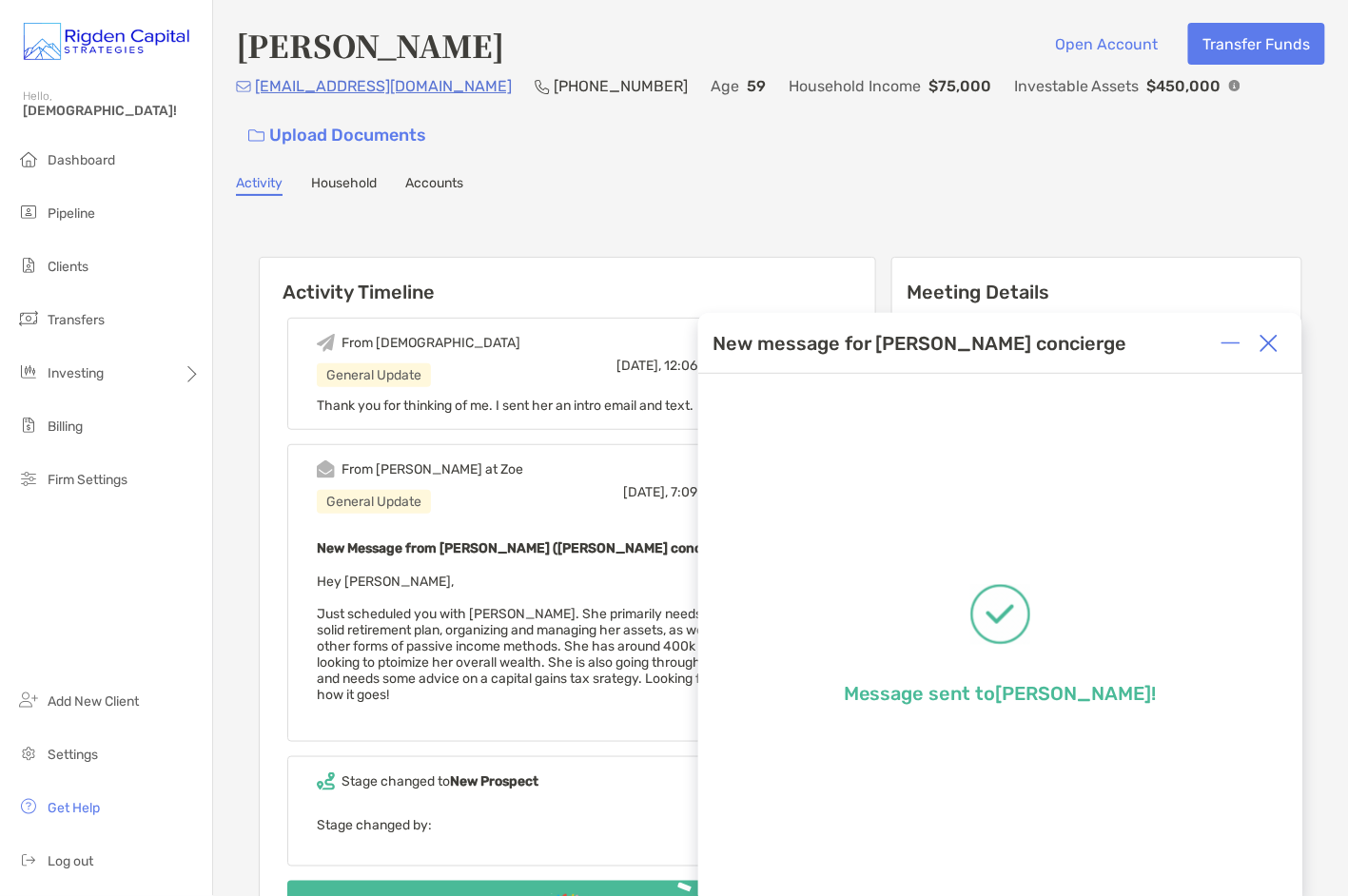
click at [1268, 338] on img at bounding box center [1269, 344] width 19 height 19
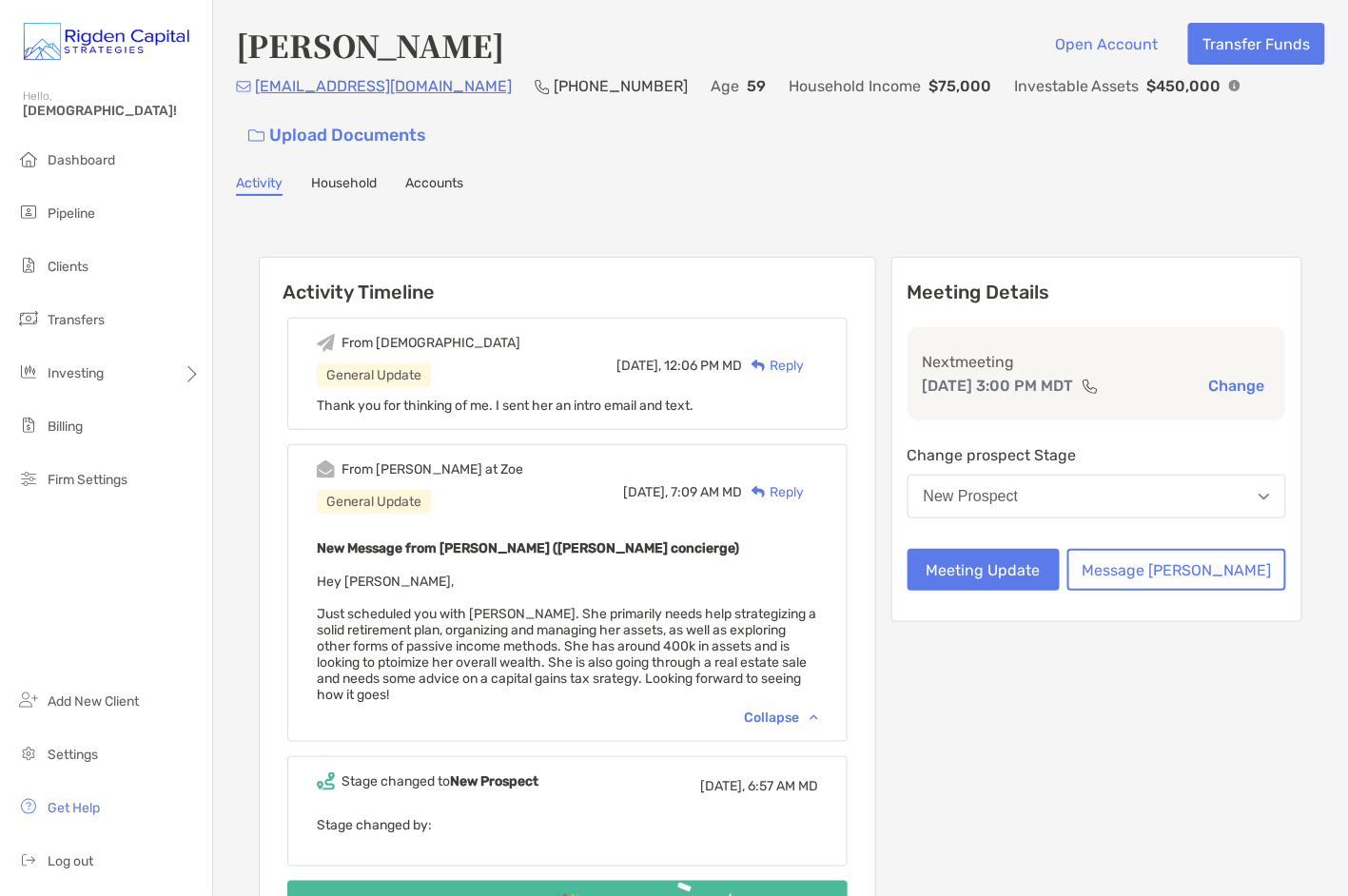
click at [804, 361] on div "Reply" at bounding box center [773, 365] width 62 height 20
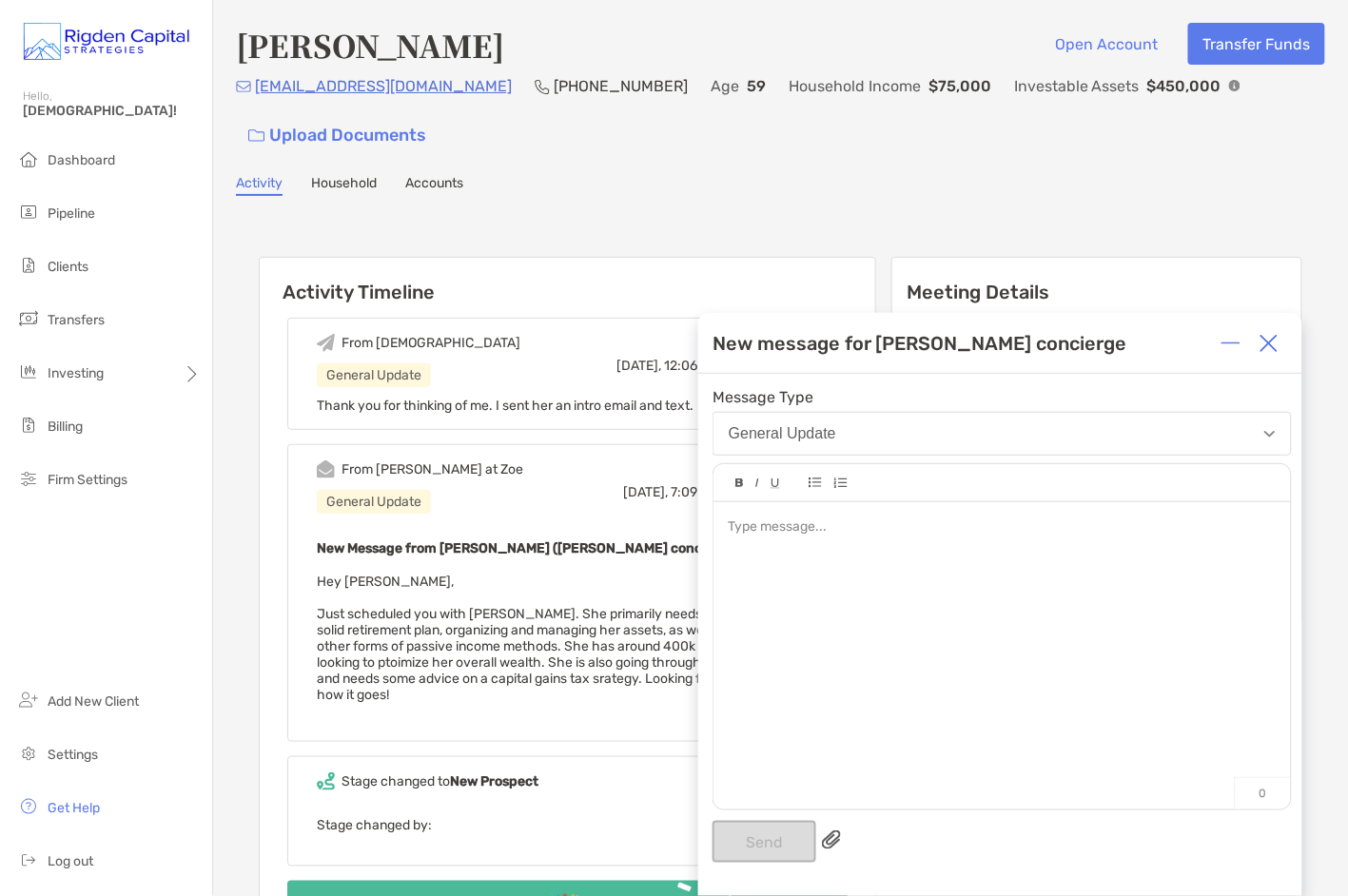
click at [1266, 337] on img at bounding box center [1269, 344] width 19 height 19
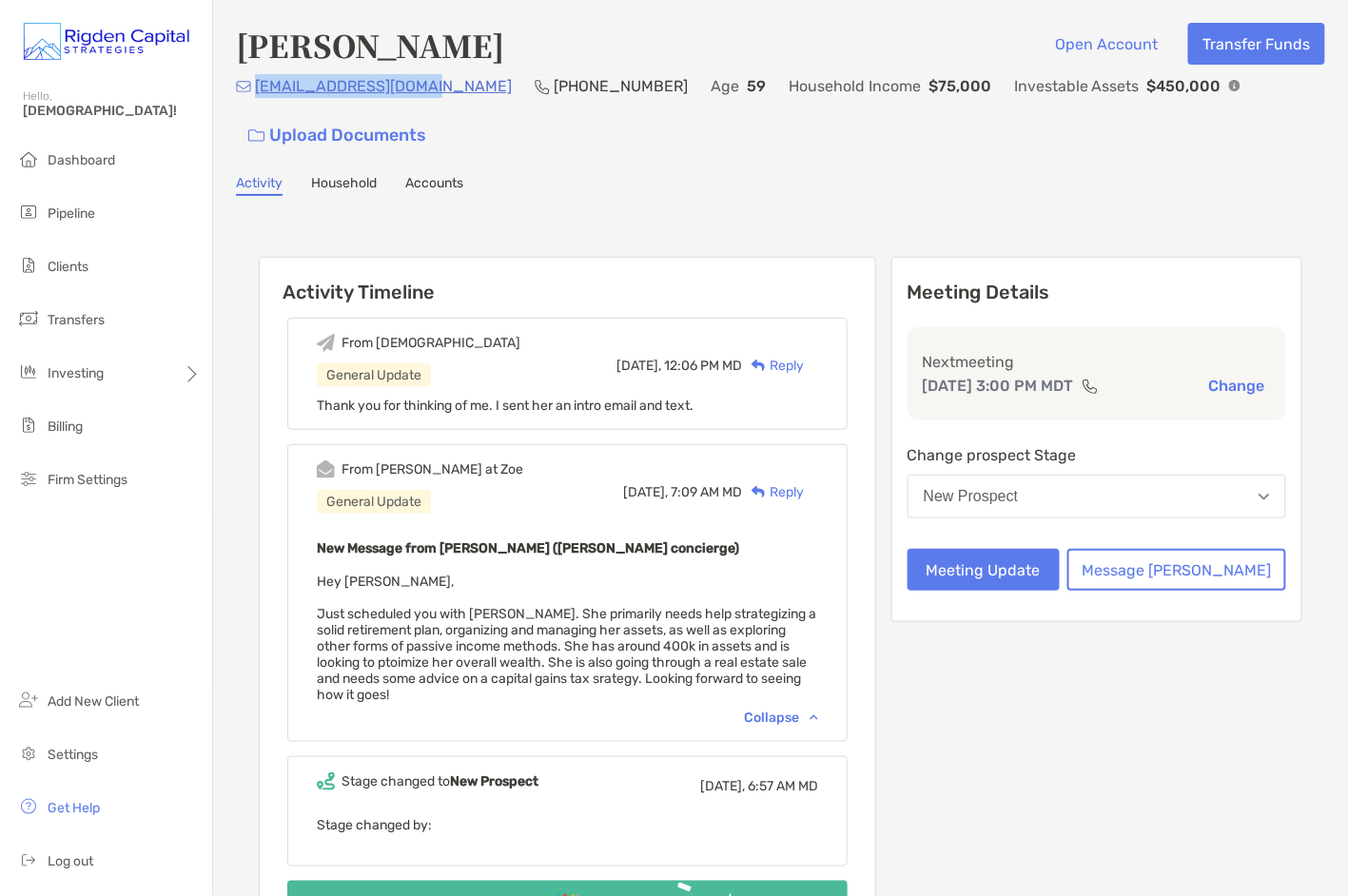
drag, startPoint x: 410, startPoint y: 85, endPoint x: 257, endPoint y: 88, distance: 153.0
click at [257, 88] on div "[EMAIL_ADDRESS][DOMAIN_NAME] [PHONE_NUMBER] Age [DEMOGRAPHIC_DATA] Household In…" at bounding box center [780, 115] width 1090 height 82
copy p "[EMAIL_ADDRESS][DOMAIN_NAME]"
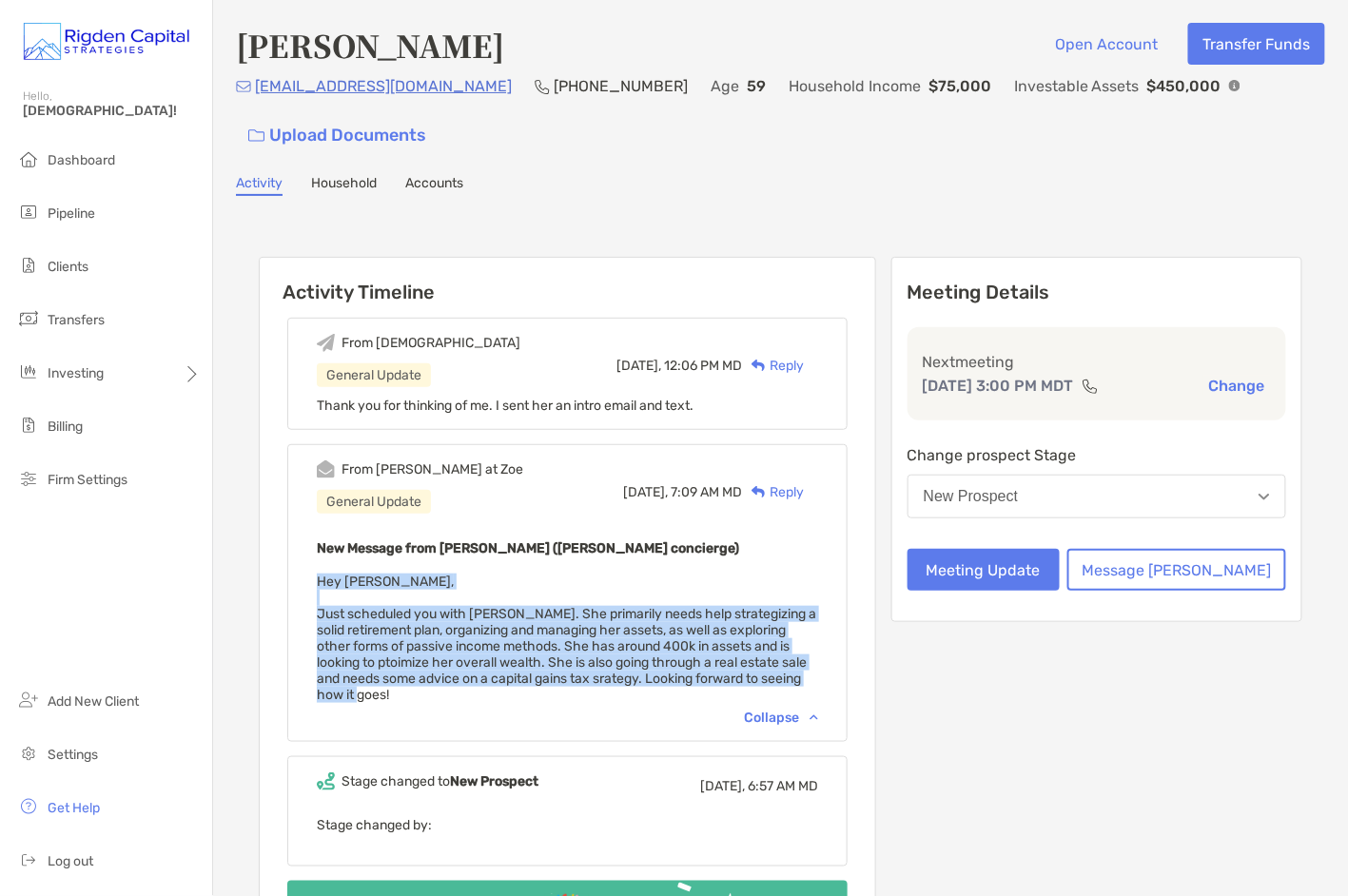
drag, startPoint x: 348, startPoint y: 580, endPoint x: 414, endPoint y: 690, distance: 128.3
click at [414, 690] on div "New Message from [PERSON_NAME] ([PERSON_NAME] concierge) Hey [PERSON_NAME], Jus…" at bounding box center [568, 619] width 501 height 167
copy span "Hey [PERSON_NAME], Just scheduled you with [PERSON_NAME]. She primarily needs h…"
drag, startPoint x: 540, startPoint y: 405, endPoint x: 743, endPoint y: 408, distance: 203.0
click at [743, 408] on div "Thank you for thinking of me. I sent her an intro email and text." at bounding box center [568, 406] width 501 height 16
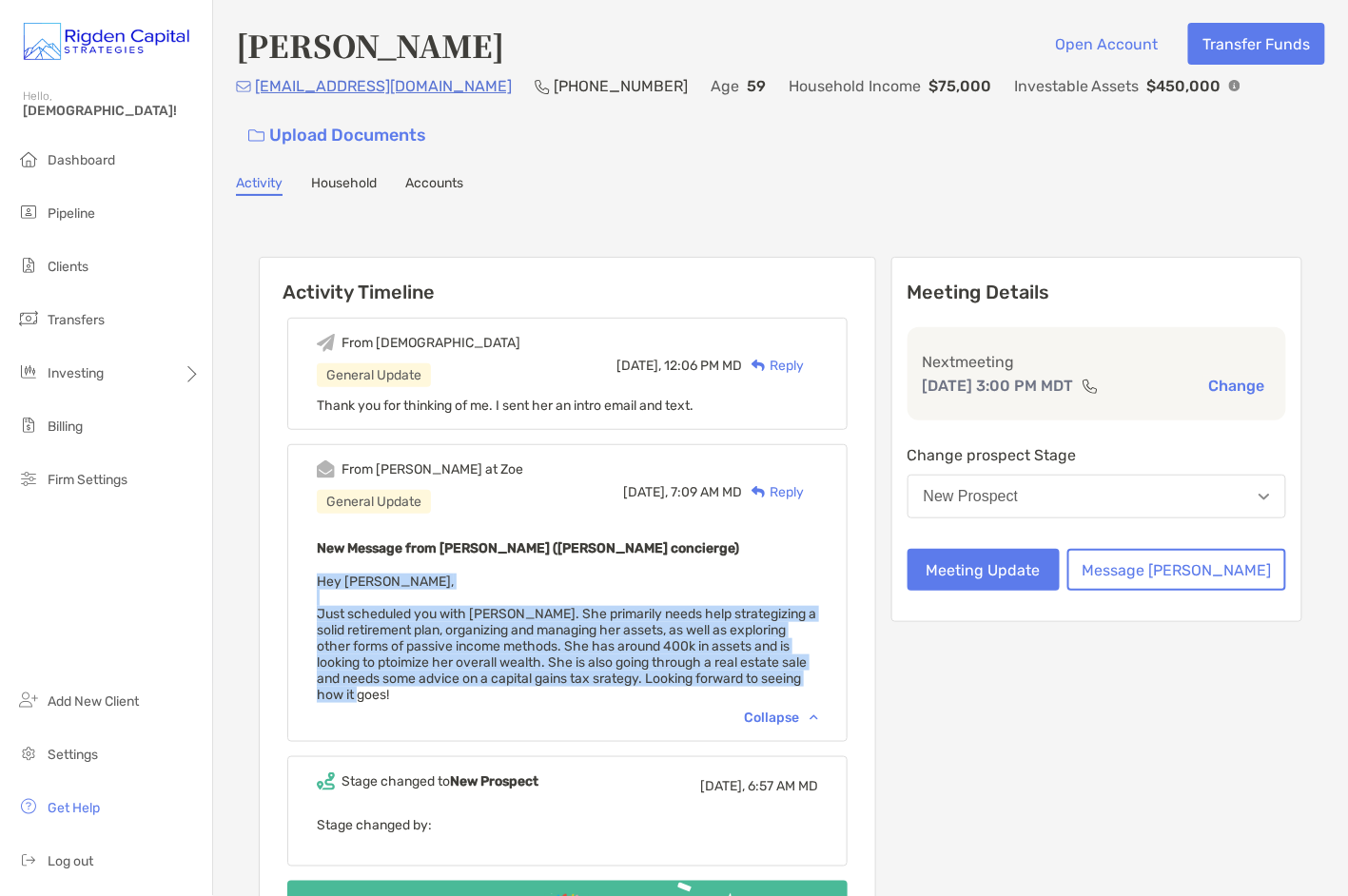
copy span "sent her an intro email and text."
